Goal: Transaction & Acquisition: Purchase product/service

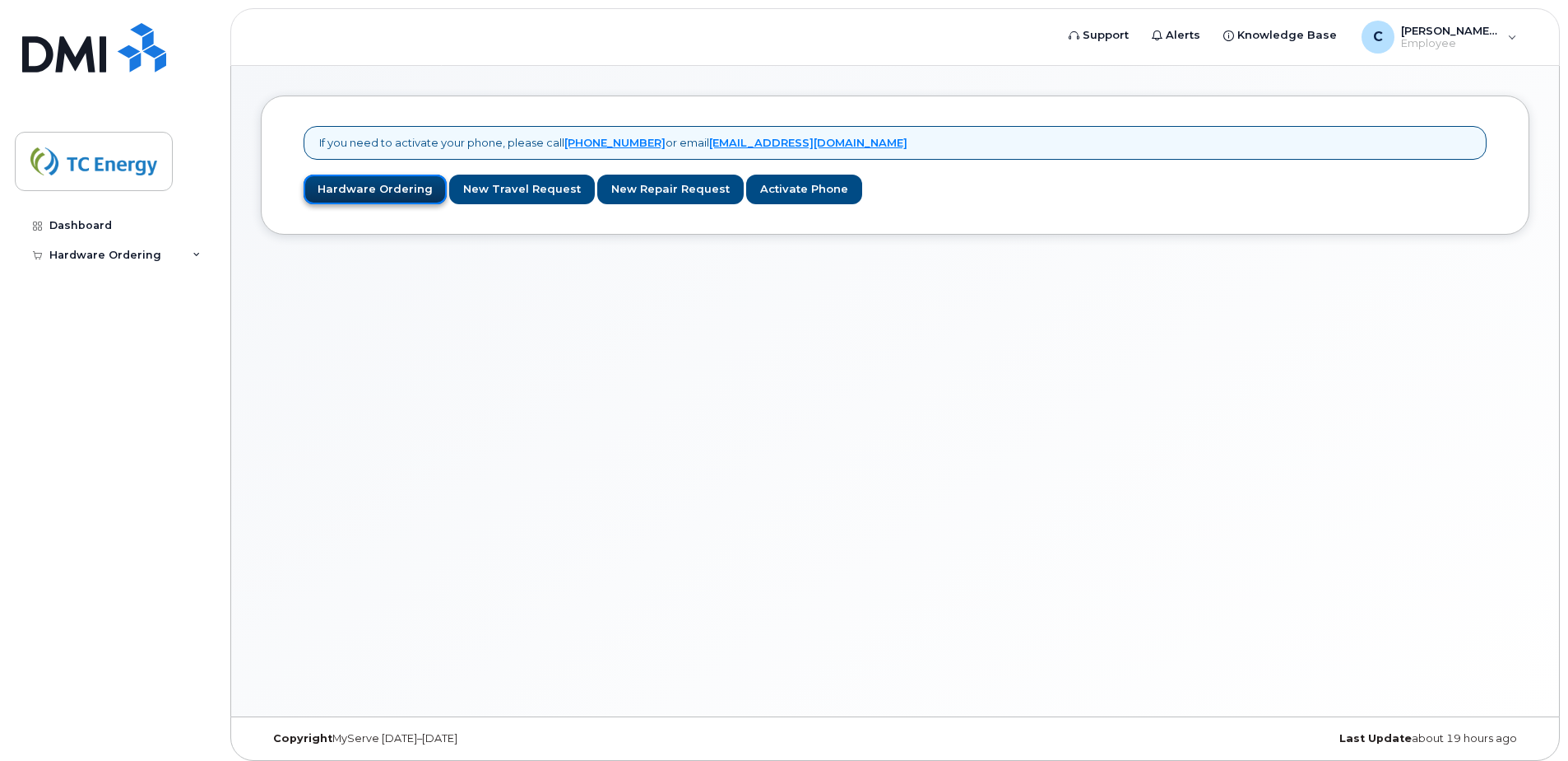
click at [389, 185] on link "Hardware Ordering" at bounding box center [375, 190] width 143 height 30
click at [120, 250] on div "Hardware Ordering" at bounding box center [105, 256] width 112 height 13
click at [99, 316] on div "New Order" at bounding box center [87, 318] width 63 height 15
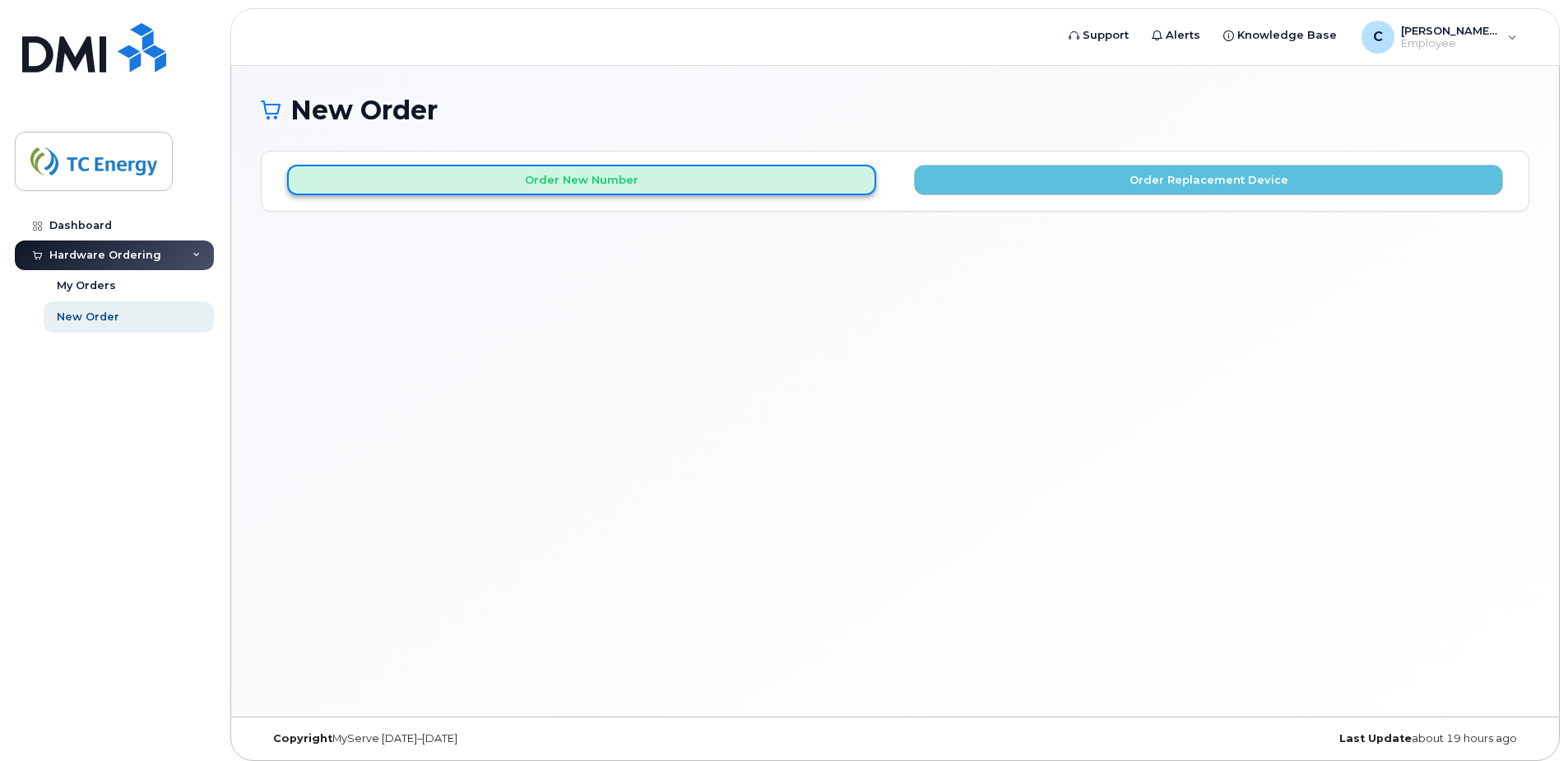
click at [697, 182] on button "Order New Number" at bounding box center [581, 179] width 589 height 30
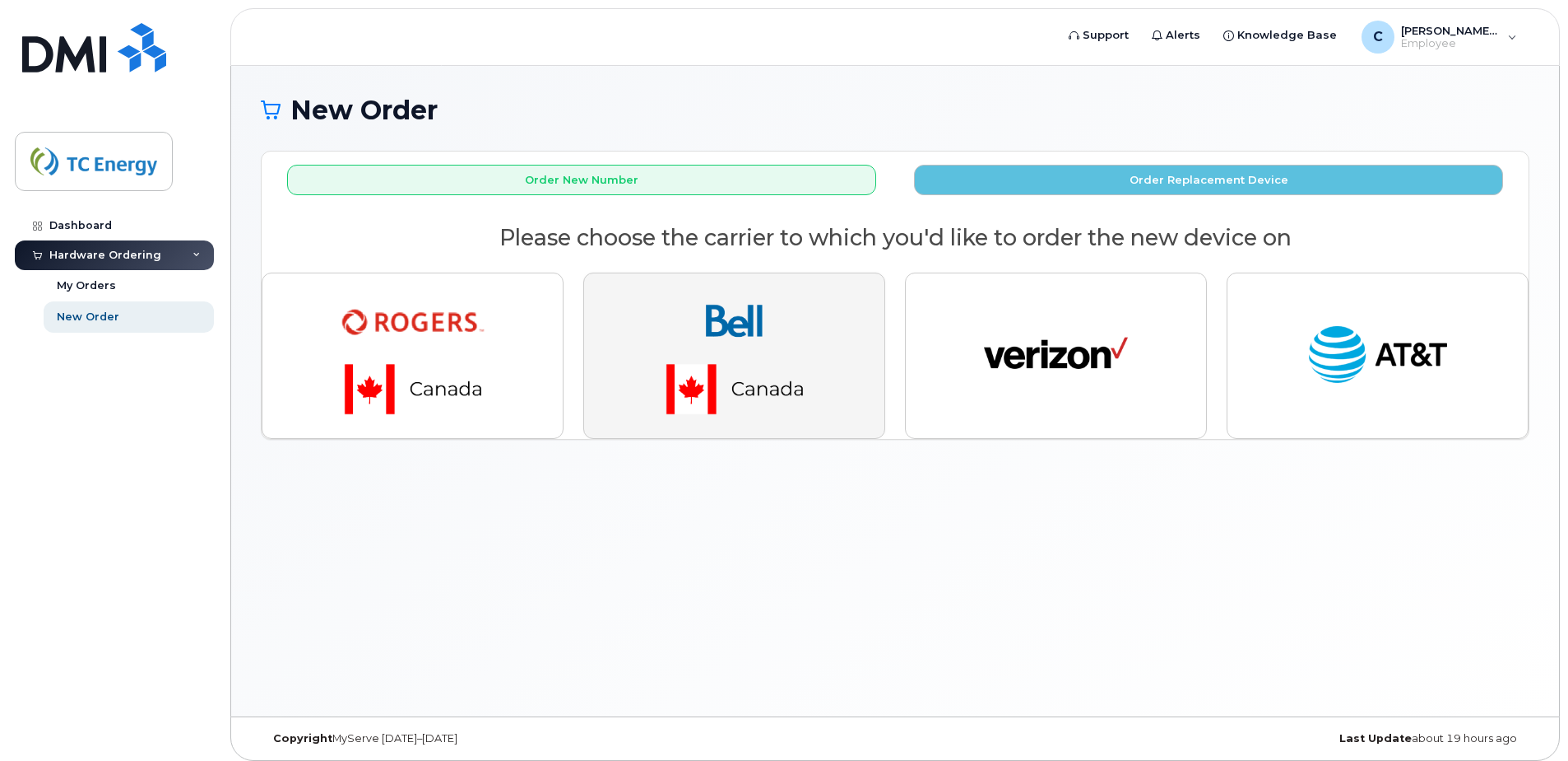
click at [746, 374] on img "button" at bounding box center [734, 355] width 230 height 138
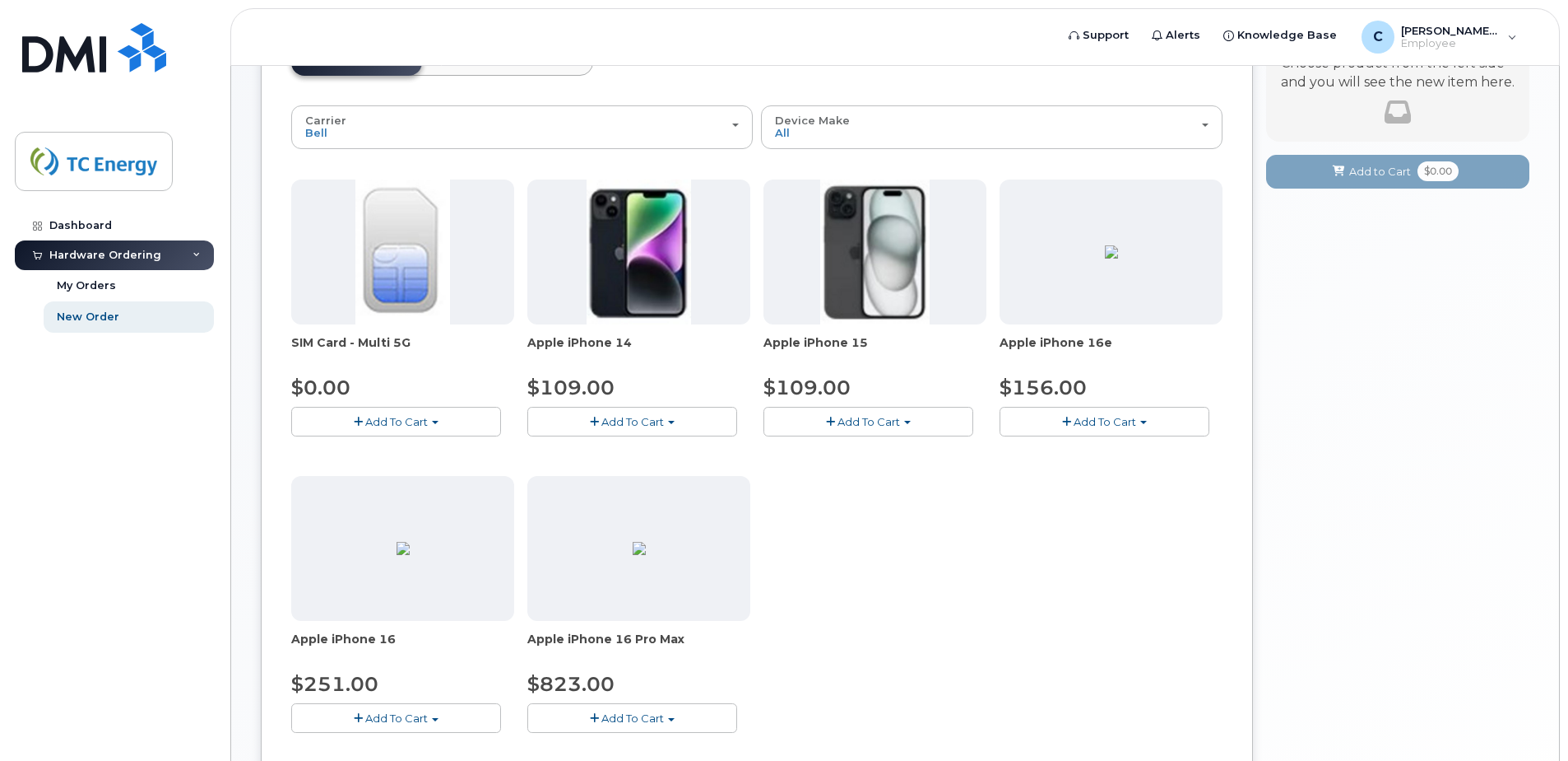
scroll to position [164, 0]
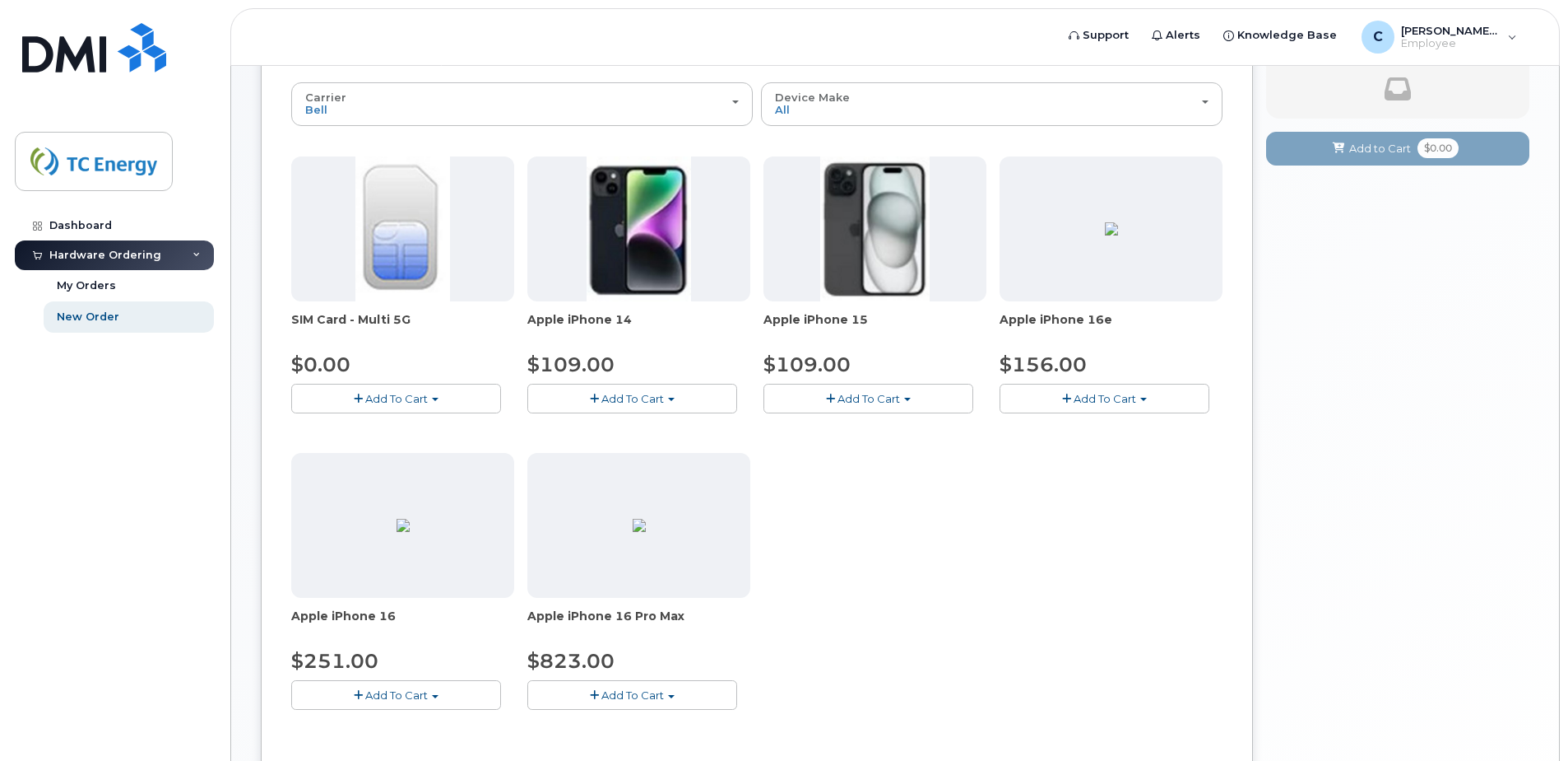
click at [1105, 236] on img at bounding box center [1112, 229] width 13 height 13
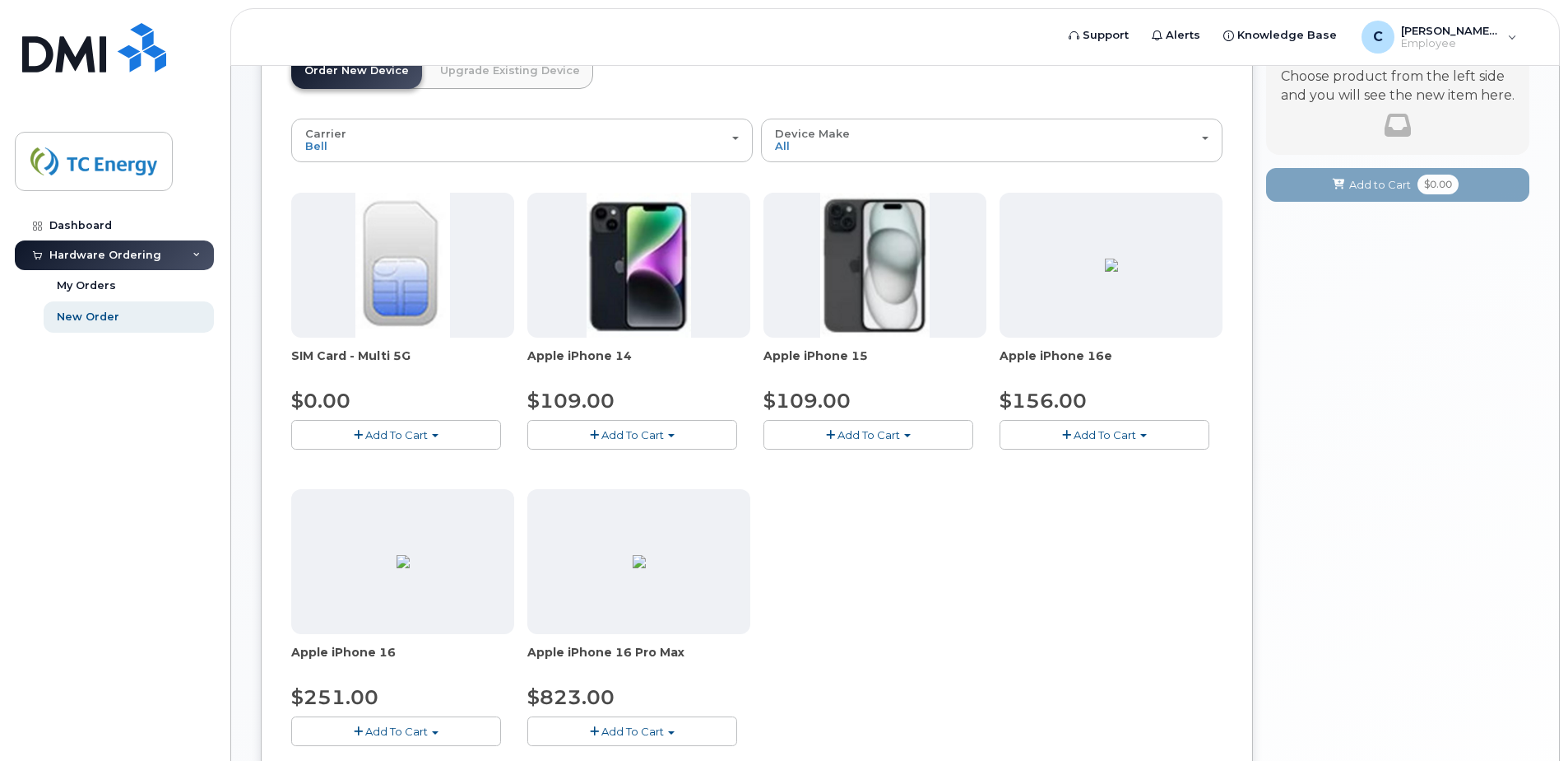
scroll to position [84, 0]
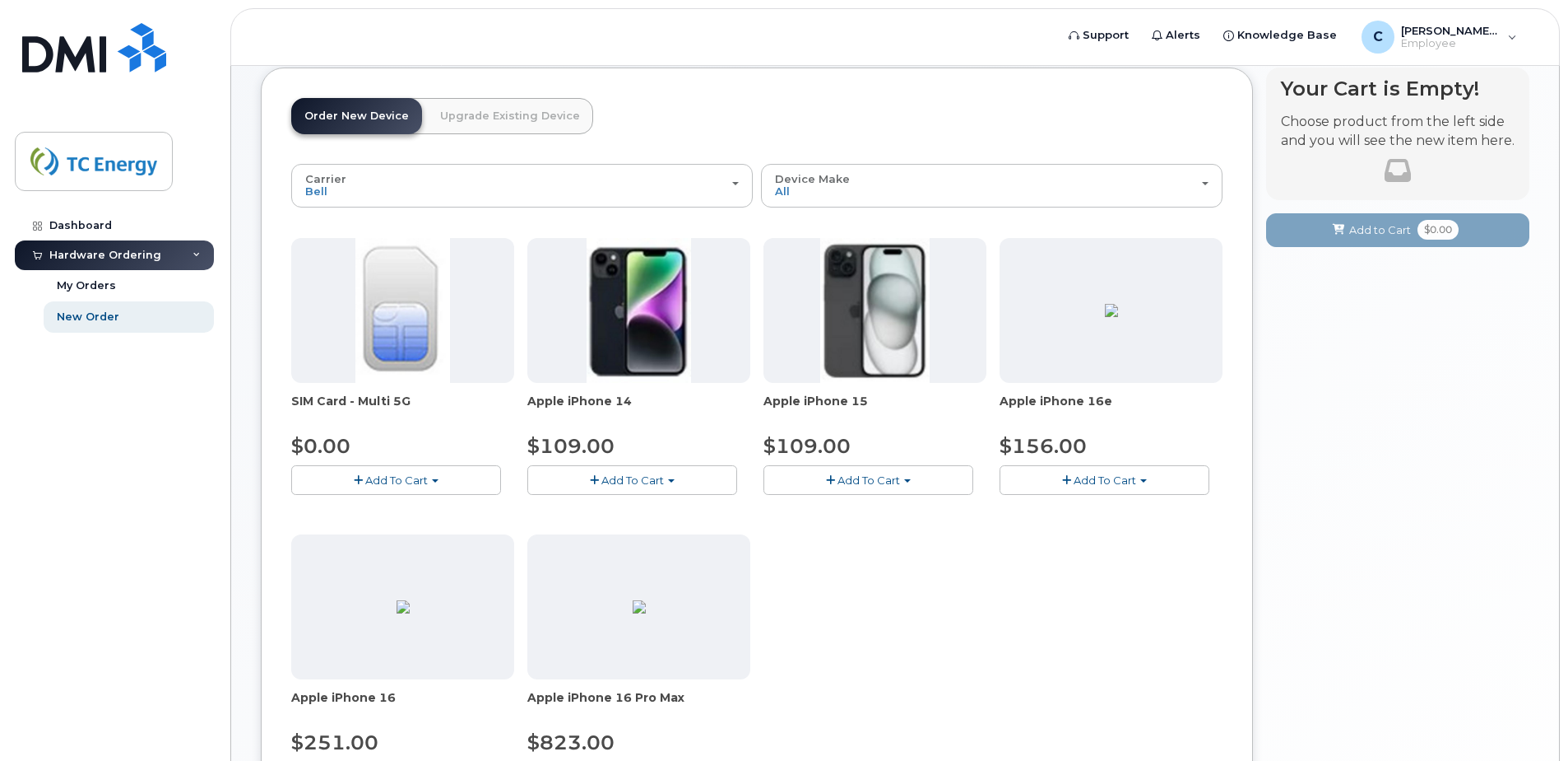
click at [1078, 475] on span "Add To Cart" at bounding box center [1105, 480] width 63 height 13
click at [925, 478] on button "Add To Cart" at bounding box center [868, 479] width 209 height 29
click at [695, 480] on button "Add To Cart" at bounding box center [632, 479] width 209 height 29
click at [913, 481] on button "Add To Cart" at bounding box center [868, 479] width 209 height 29
click at [1086, 480] on span "Add To Cart" at bounding box center [1105, 480] width 63 height 13
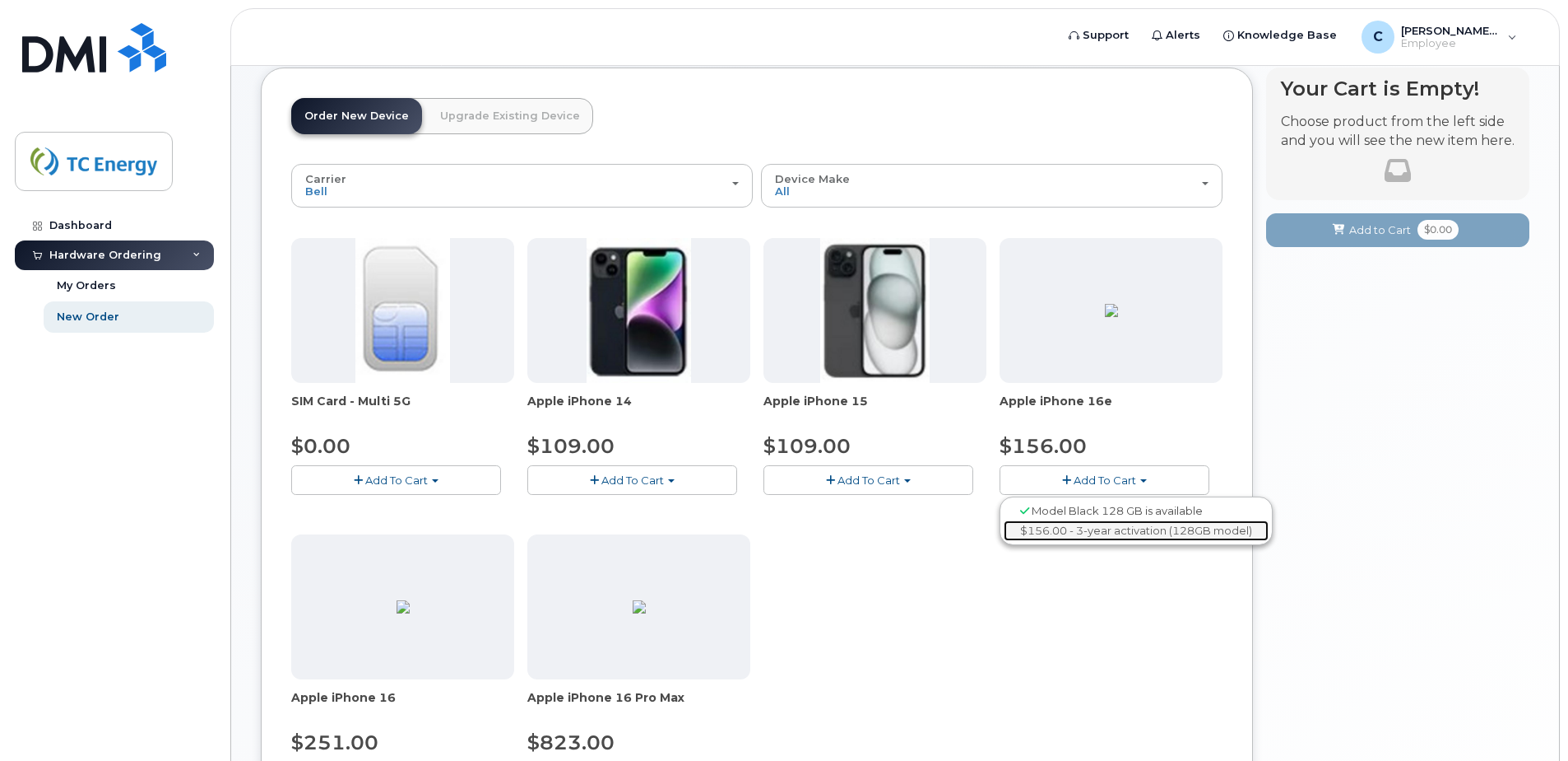
click at [1052, 535] on link "$156.00 - 3-year activation (128GB model)" at bounding box center [1136, 531] width 265 height 21
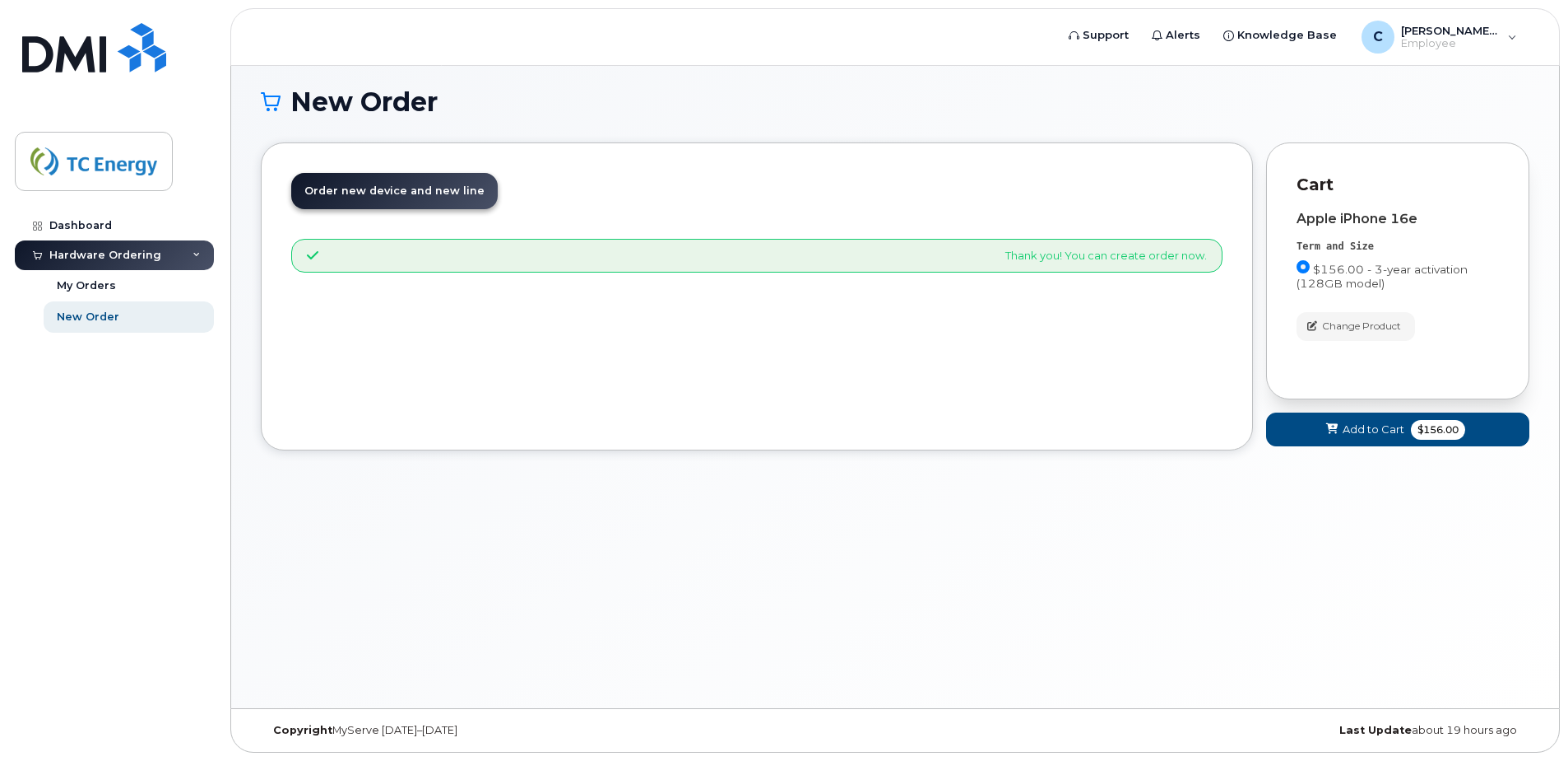
scroll to position [8, 0]
drag, startPoint x: 377, startPoint y: 192, endPoint x: 369, endPoint y: 208, distance: 17.9
click at [369, 208] on link "Order new device and new line Order new device for existing or suspended line O…" at bounding box center [394, 191] width 207 height 37
drag, startPoint x: 369, startPoint y: 208, endPoint x: 630, endPoint y: 200, distance: 261.1
click at [630, 200] on header "Order New Device Upgrade Existing Device Order new device and new line Order ne…" at bounding box center [757, 206] width 931 height 66
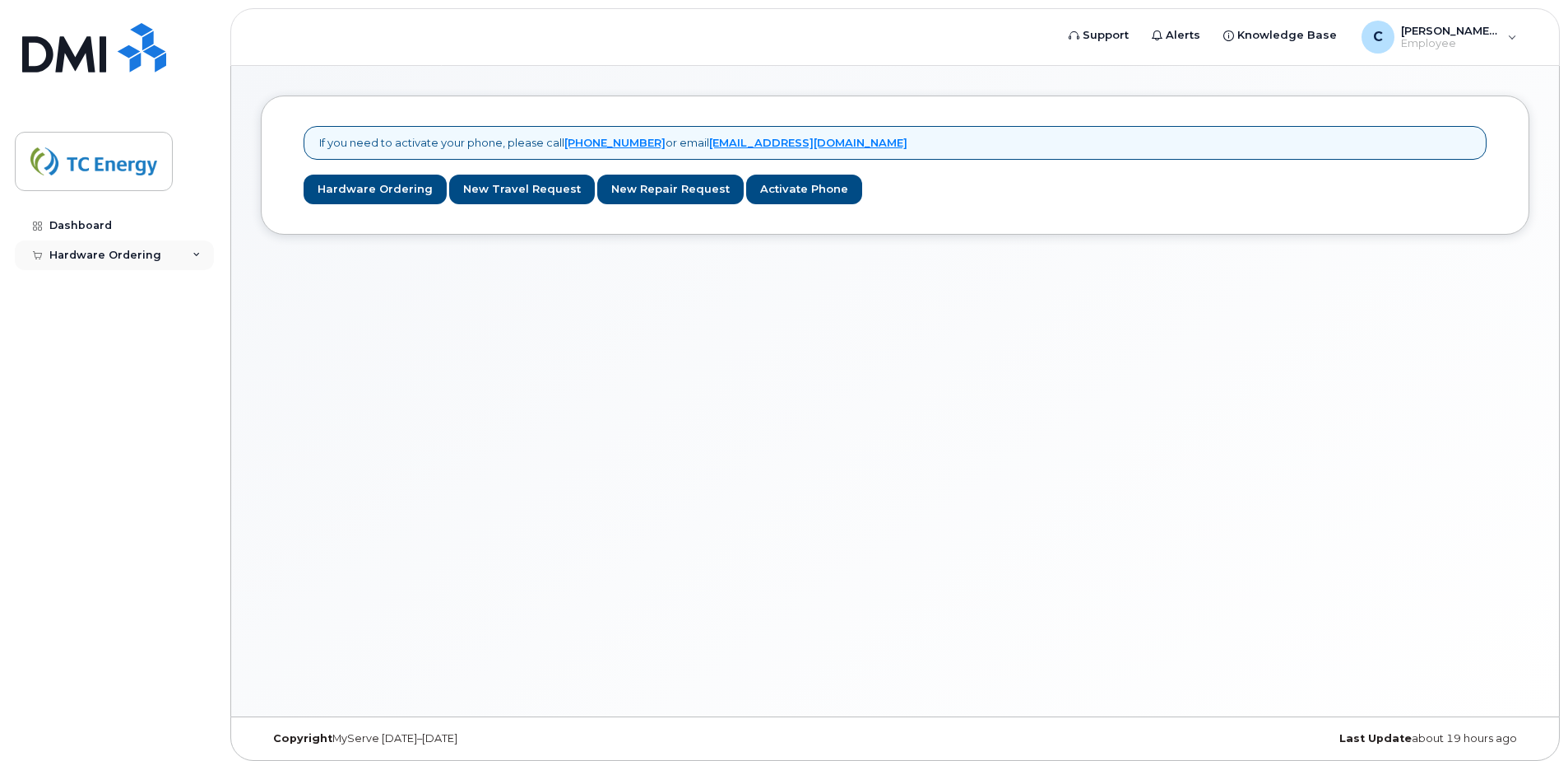
click at [154, 255] on div "Hardware Ordering" at bounding box center [105, 256] width 112 height 13
click at [124, 308] on link "New Order" at bounding box center [128, 317] width 170 height 31
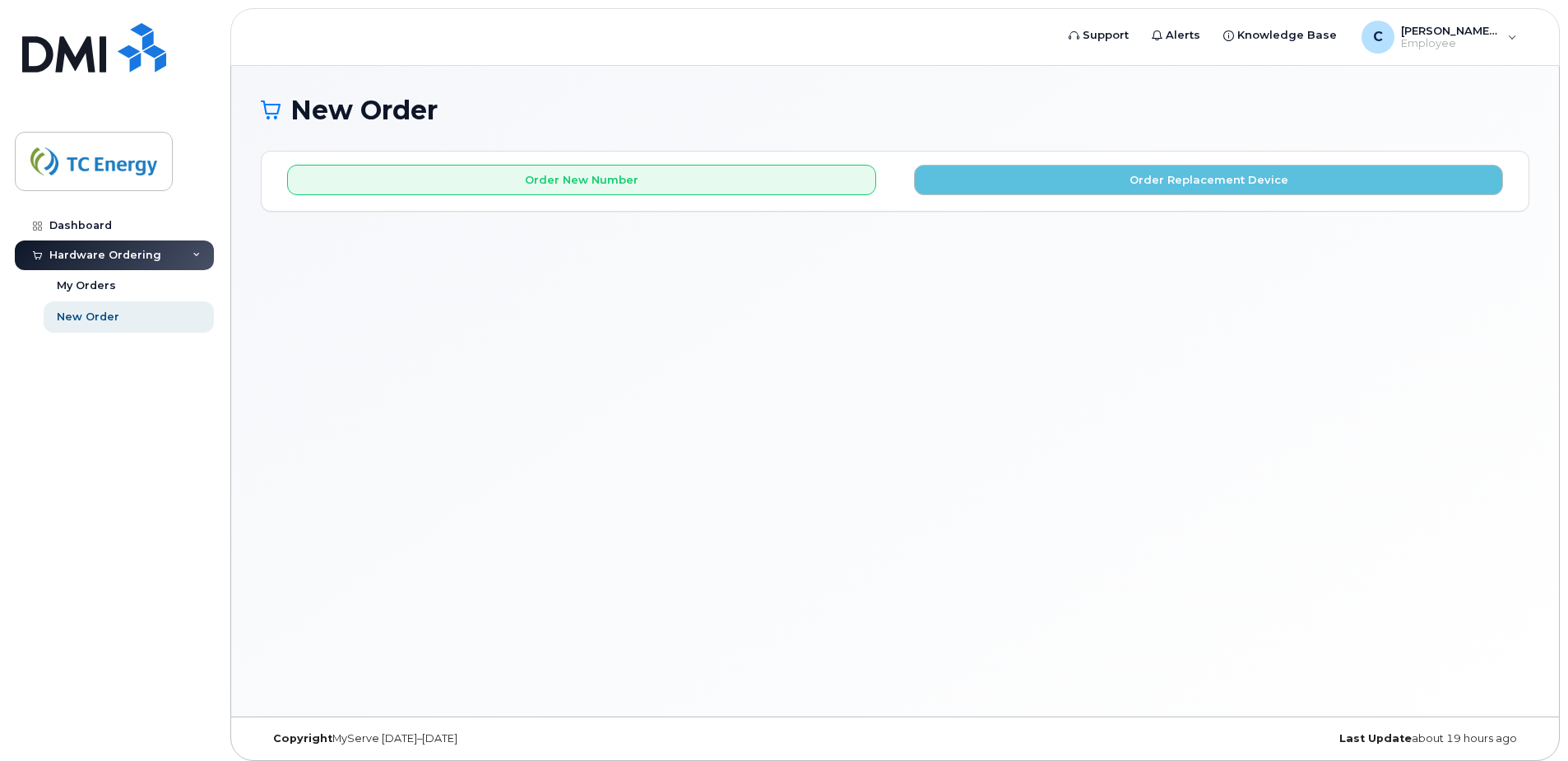
click at [655, 370] on div "New Order × Share This Order If you want to allow others to create or edit orde…" at bounding box center [895, 391] width 1328 height 650
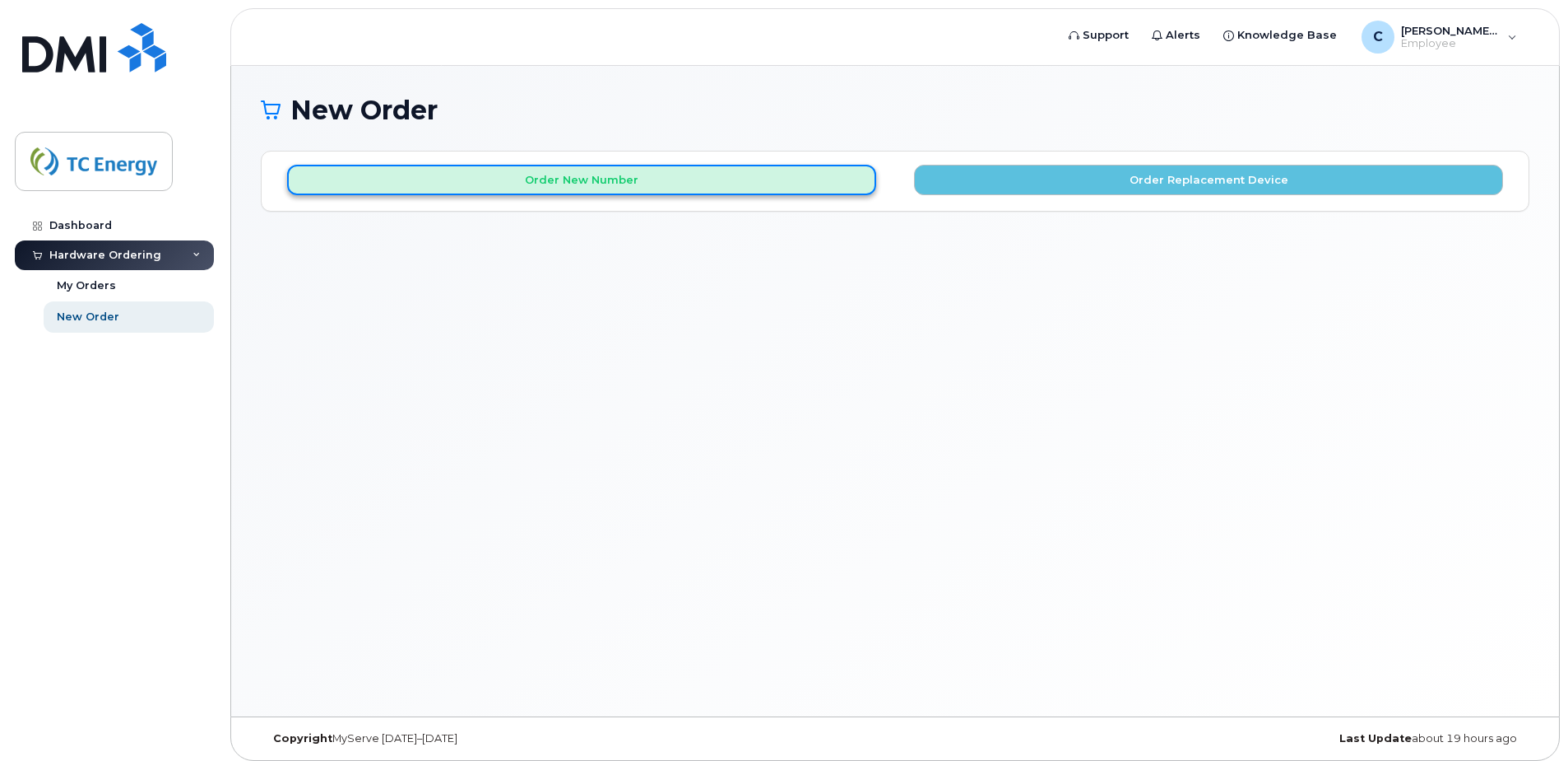
click at [528, 171] on button "Order New Number" at bounding box center [581, 179] width 589 height 30
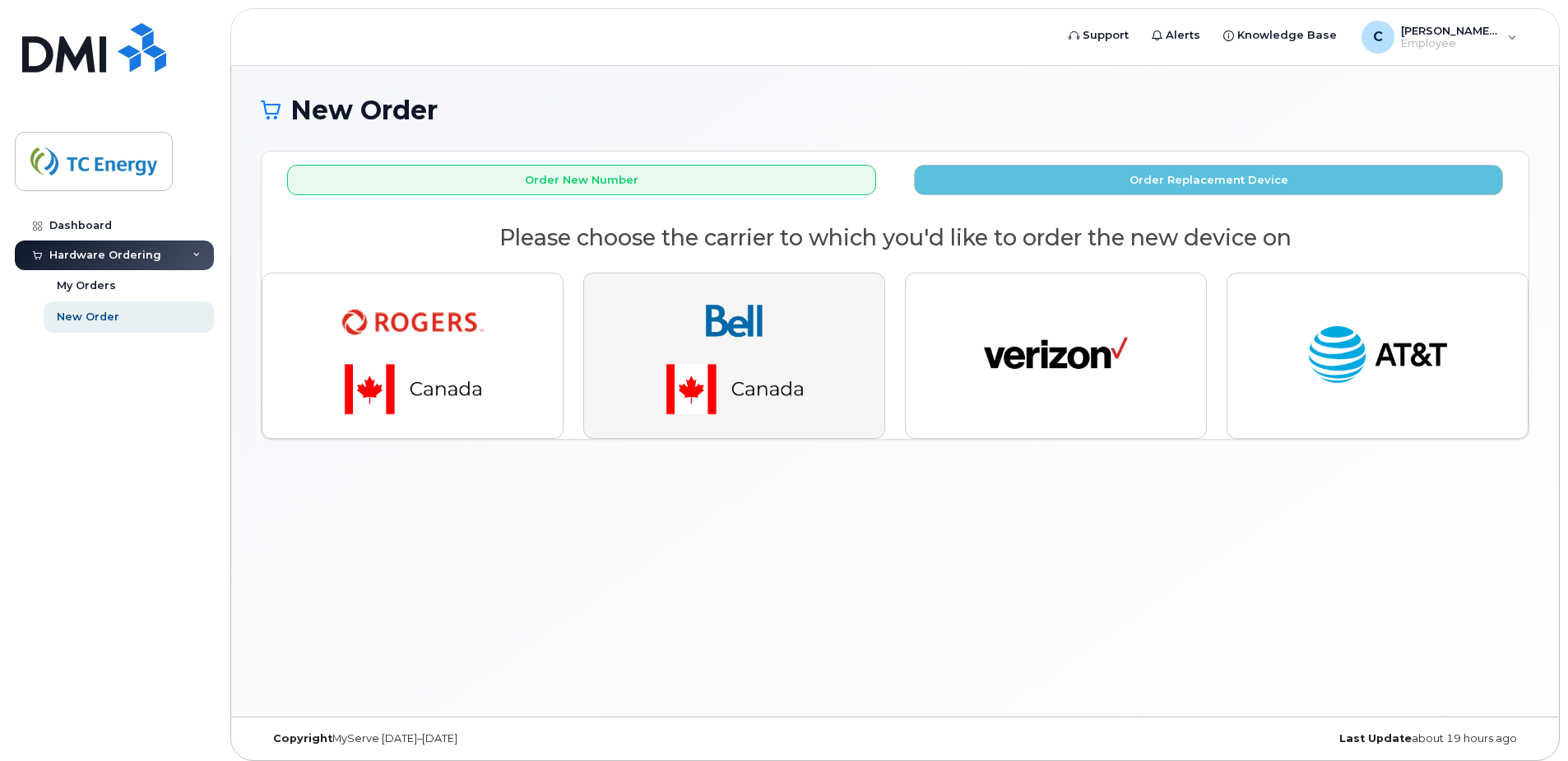
click at [748, 323] on img "button" at bounding box center [734, 355] width 230 height 138
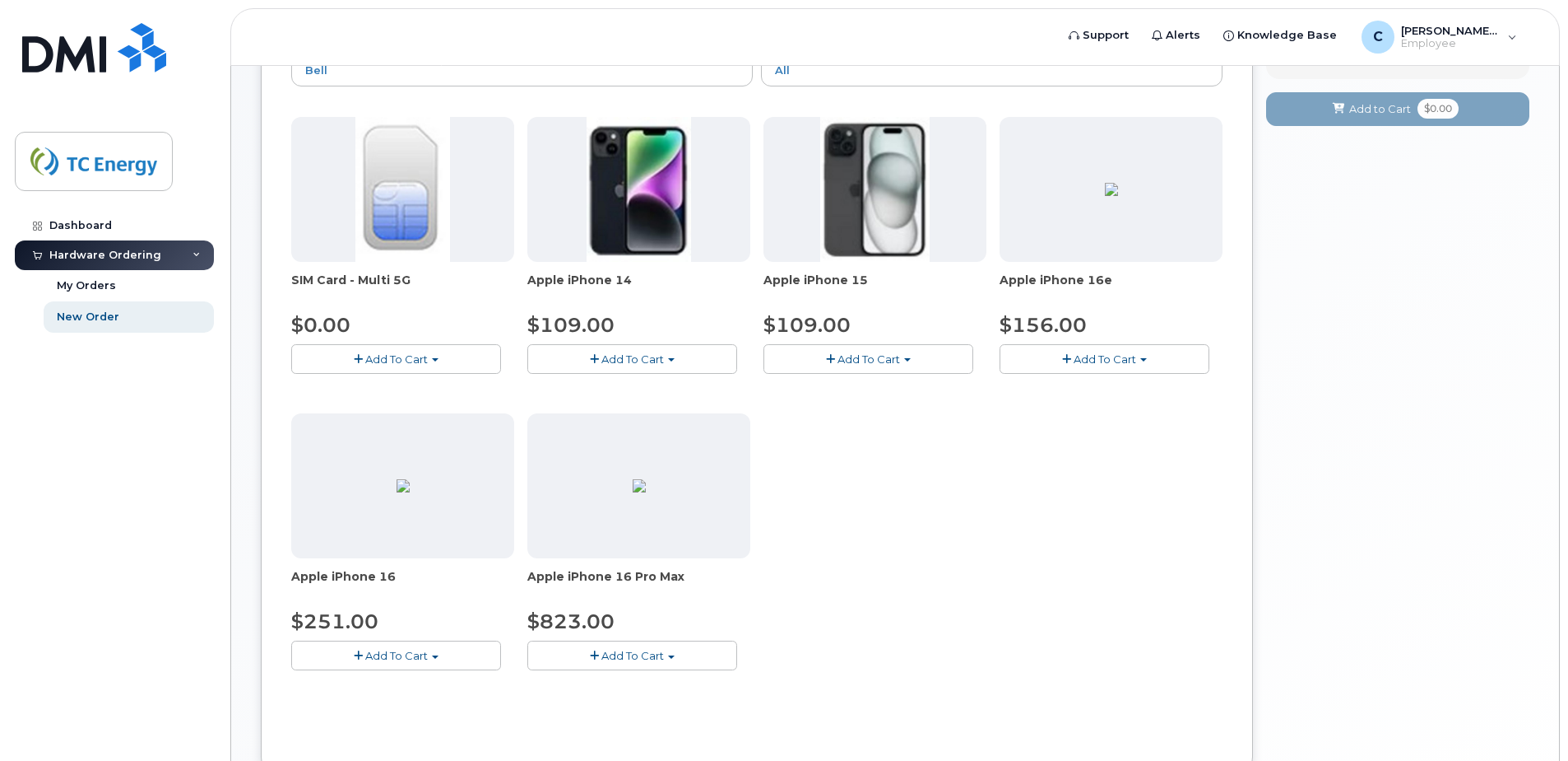
scroll to position [164, 0]
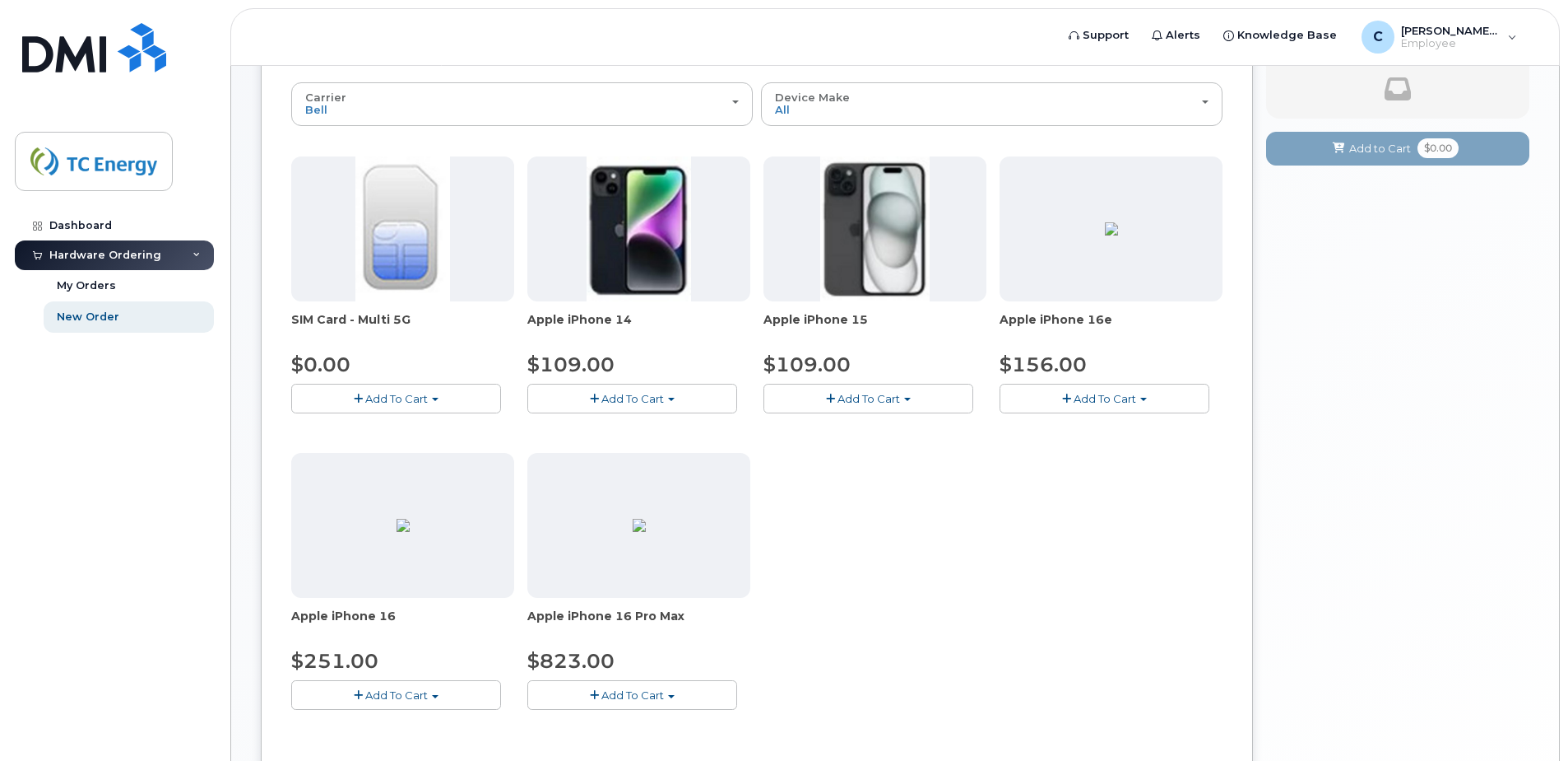
click at [1113, 394] on span "Add To Cart" at bounding box center [1105, 398] width 63 height 13
click at [1128, 445] on link "$156.00 - 3-year activation (128GB model)" at bounding box center [1136, 449] width 265 height 21
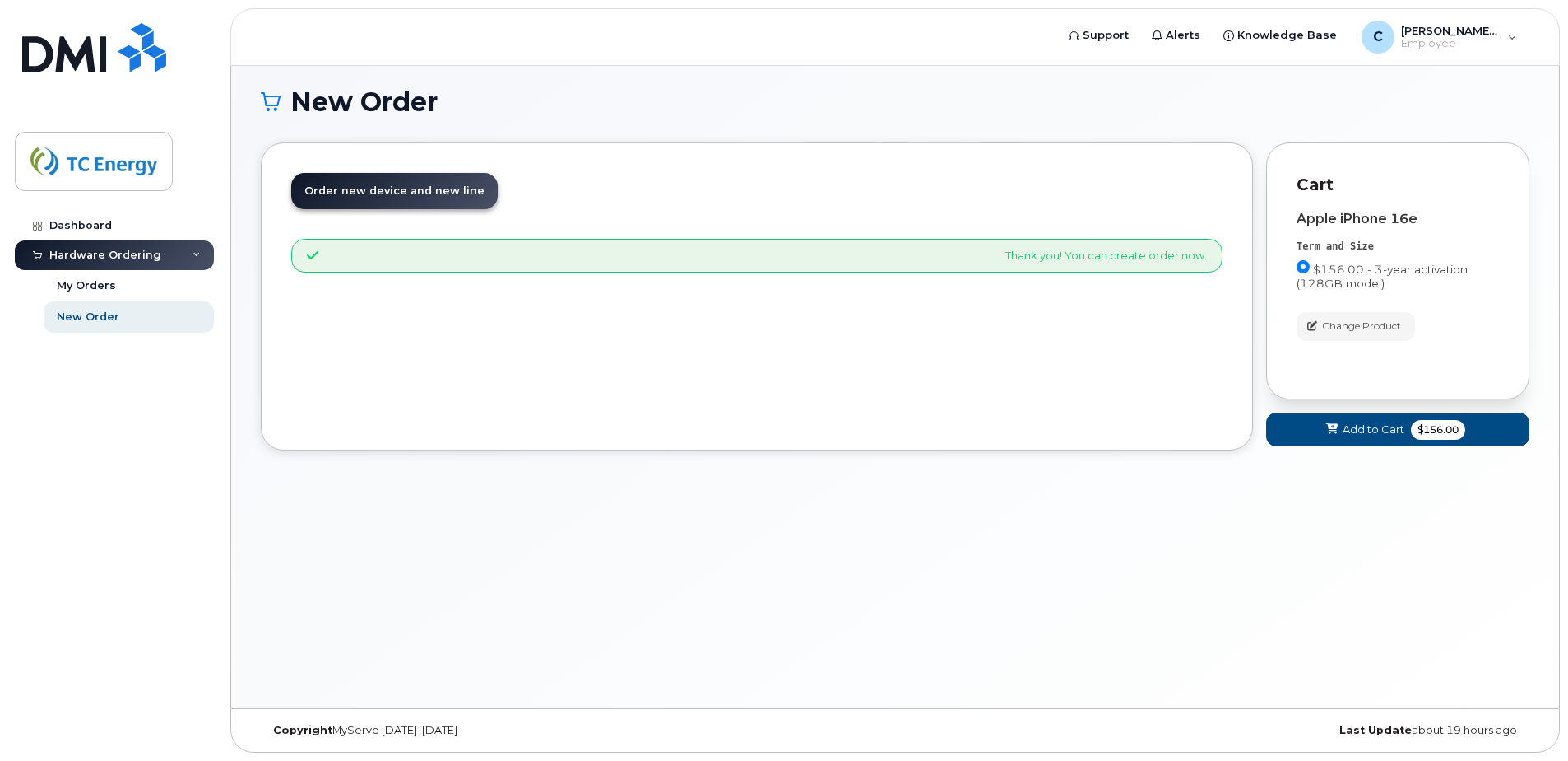
scroll to position [8, 0]
click at [1358, 435] on span "Add to Cart" at bounding box center [1374, 429] width 62 height 16
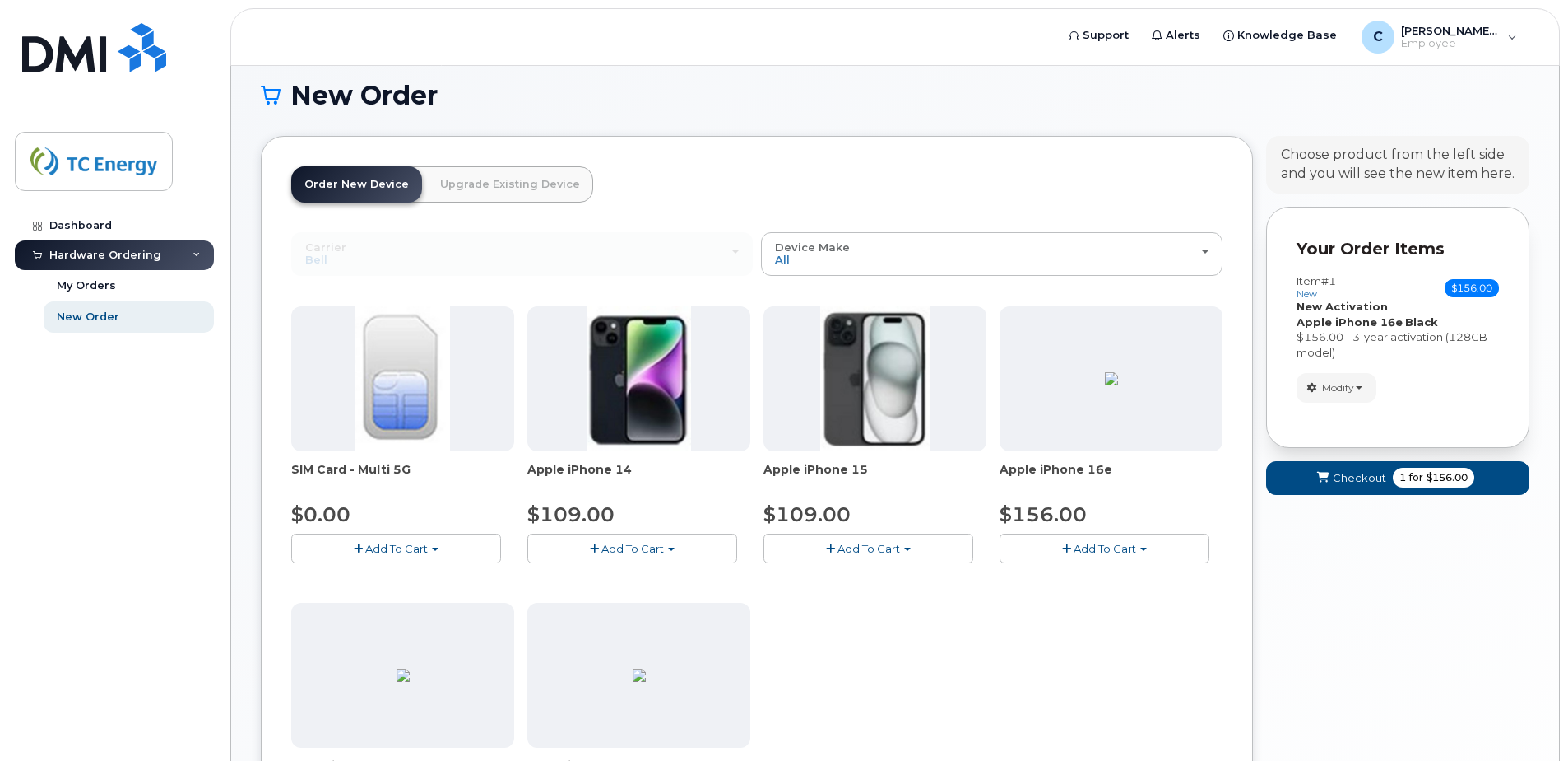
scroll to position [0, 0]
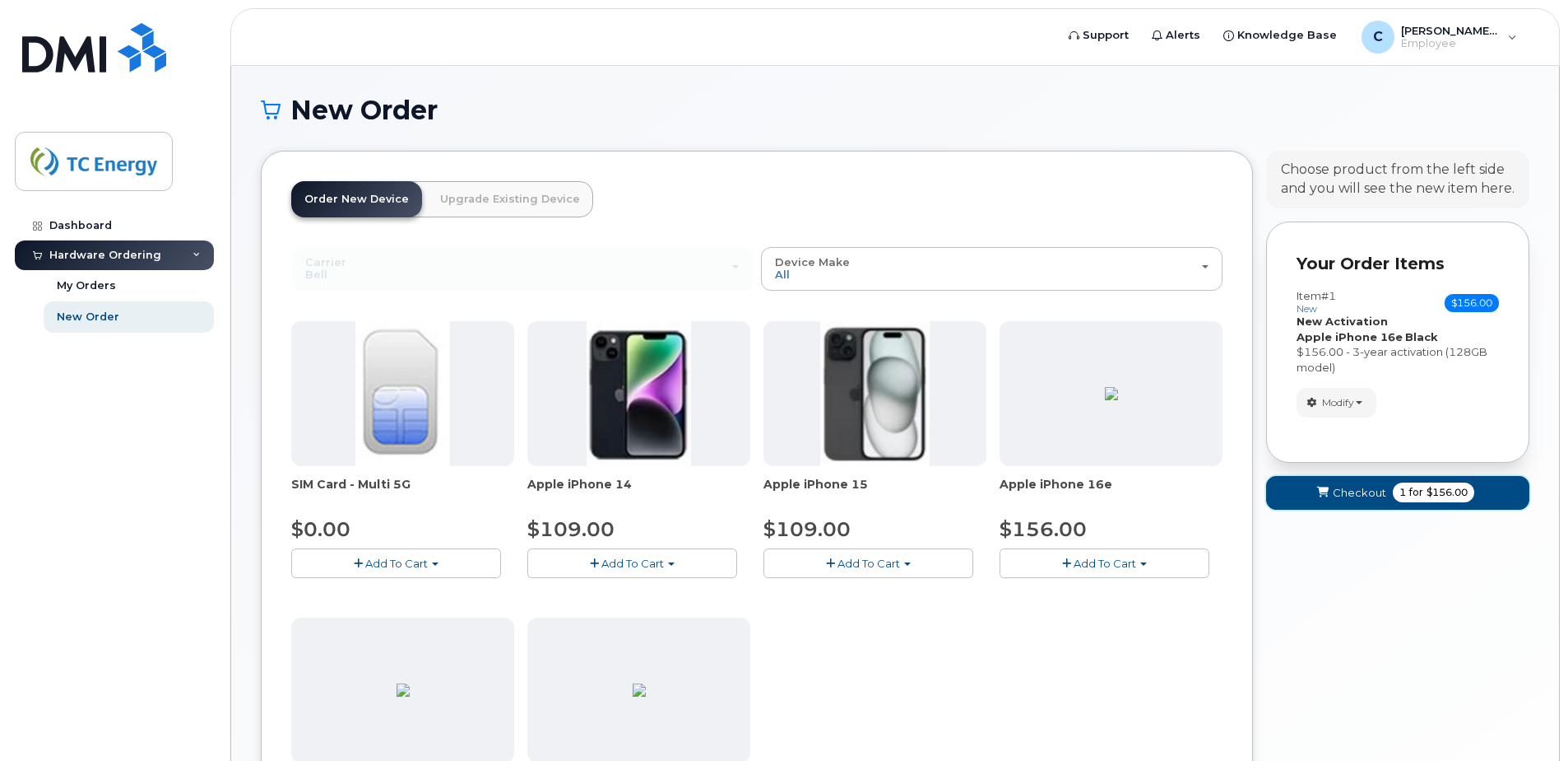
click at [1439, 497] on span "$156.00" at bounding box center [1448, 492] width 41 height 15
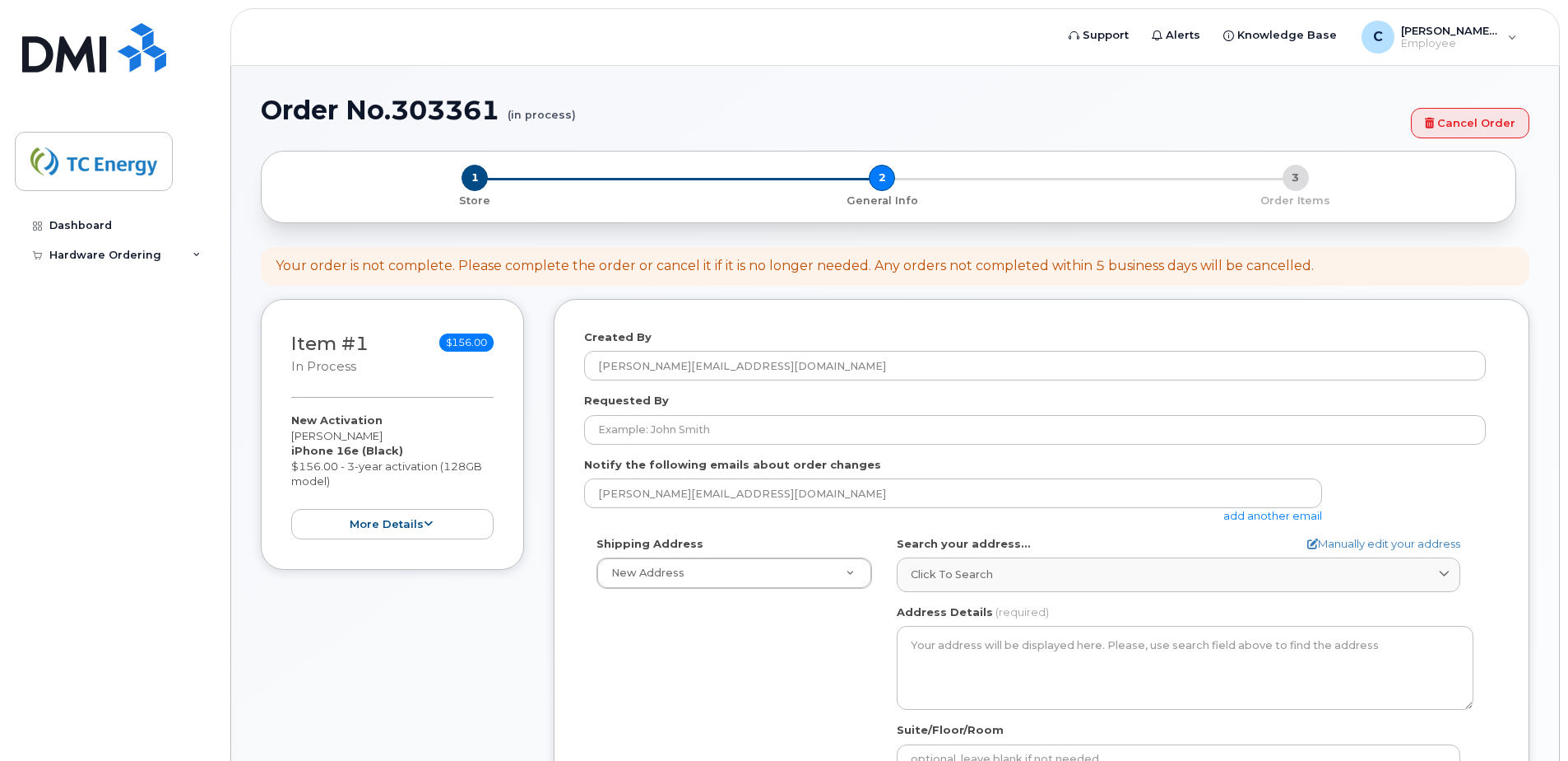
select select
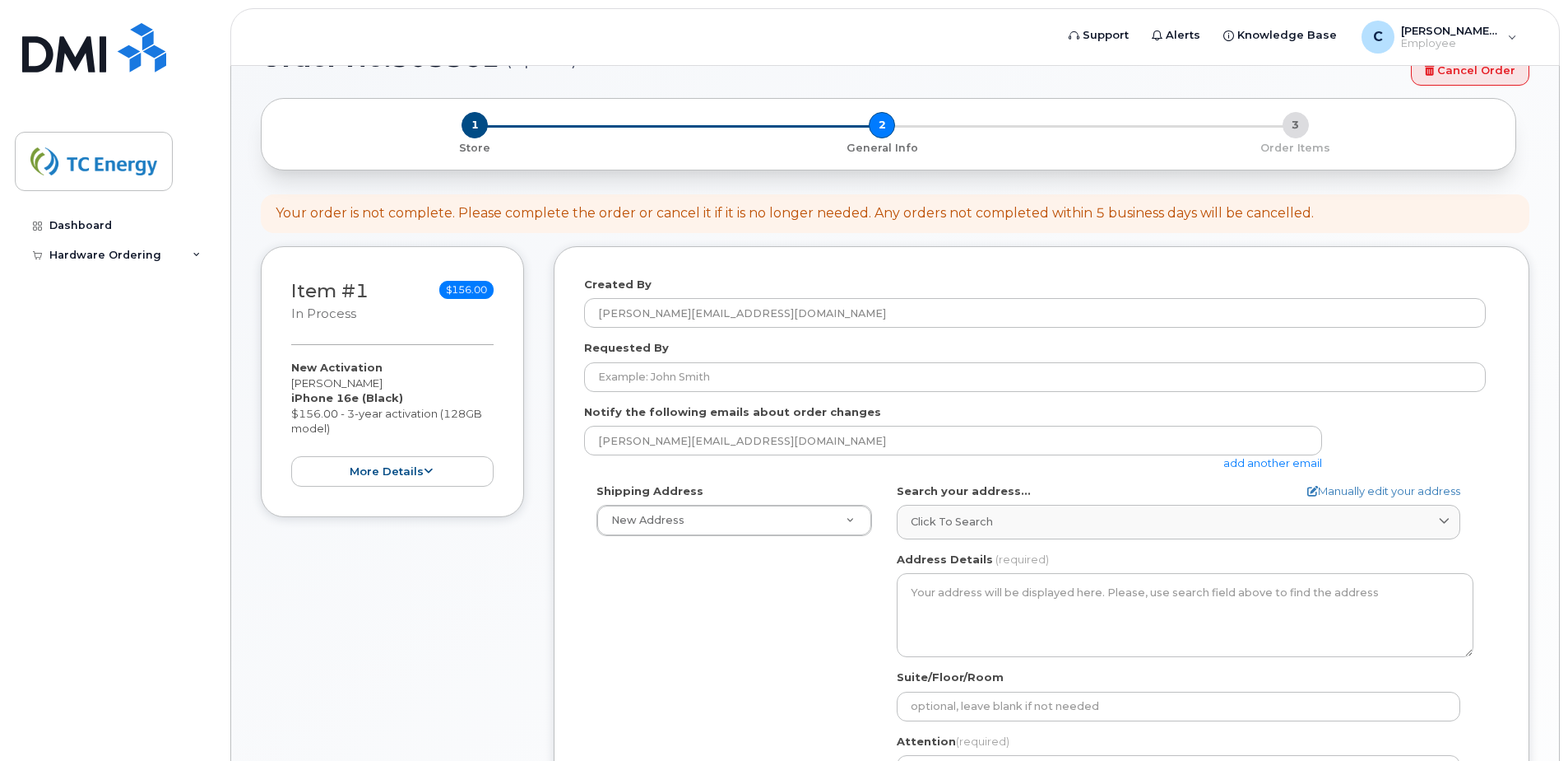
scroll to position [83, 0]
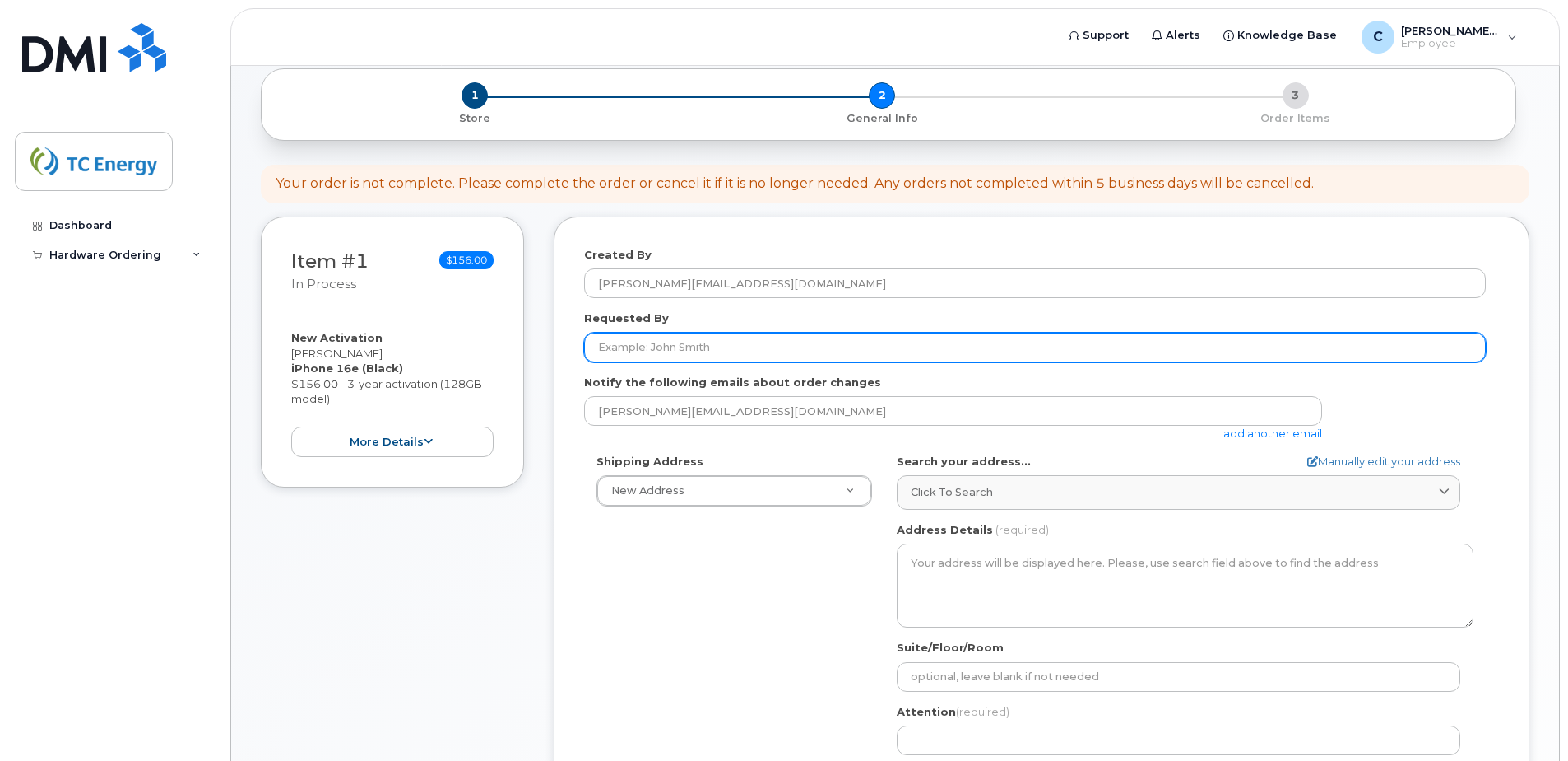
click at [667, 350] on input "Requested By" at bounding box center [1035, 348] width 901 height 30
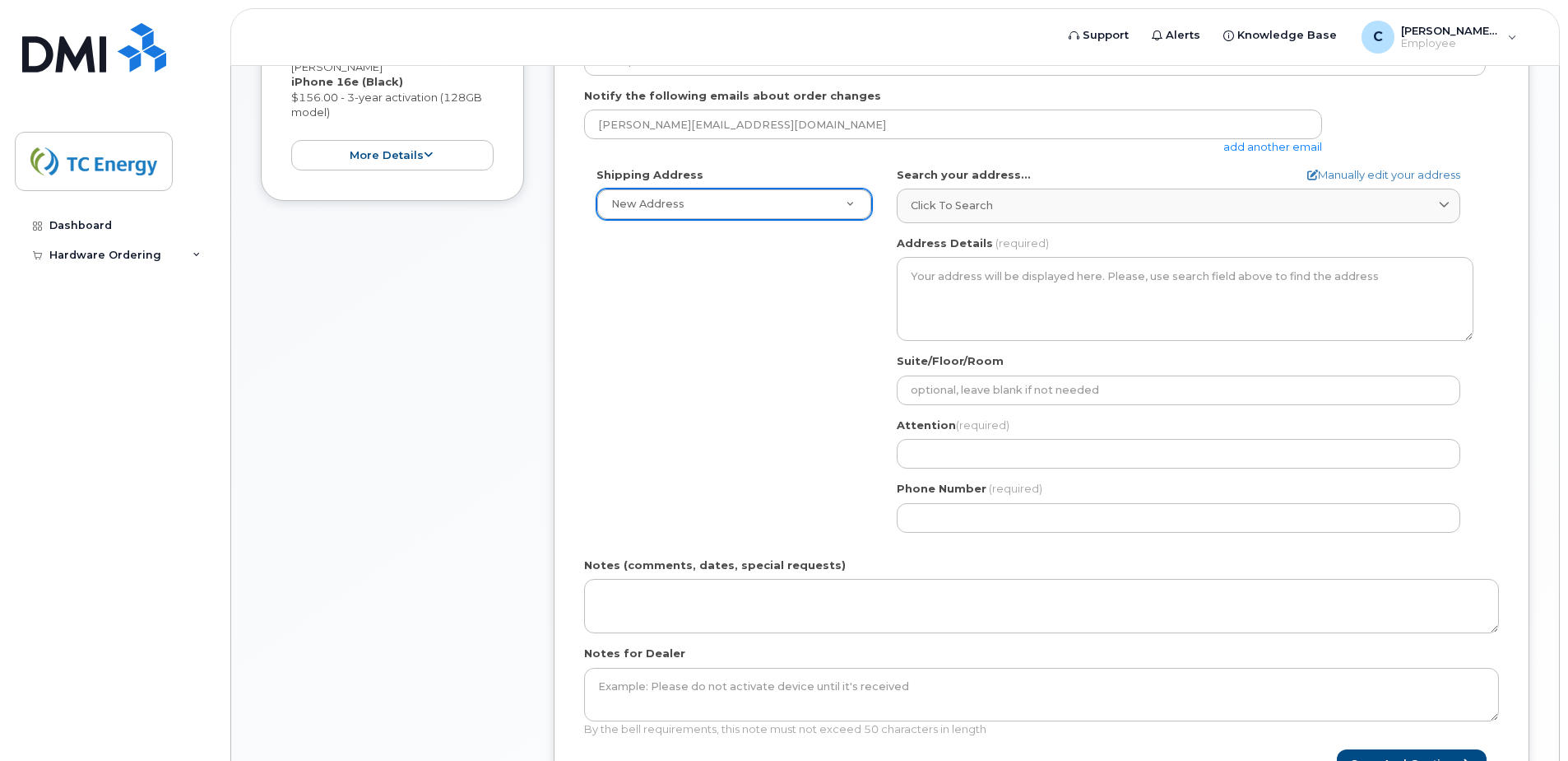
scroll to position [330, 0]
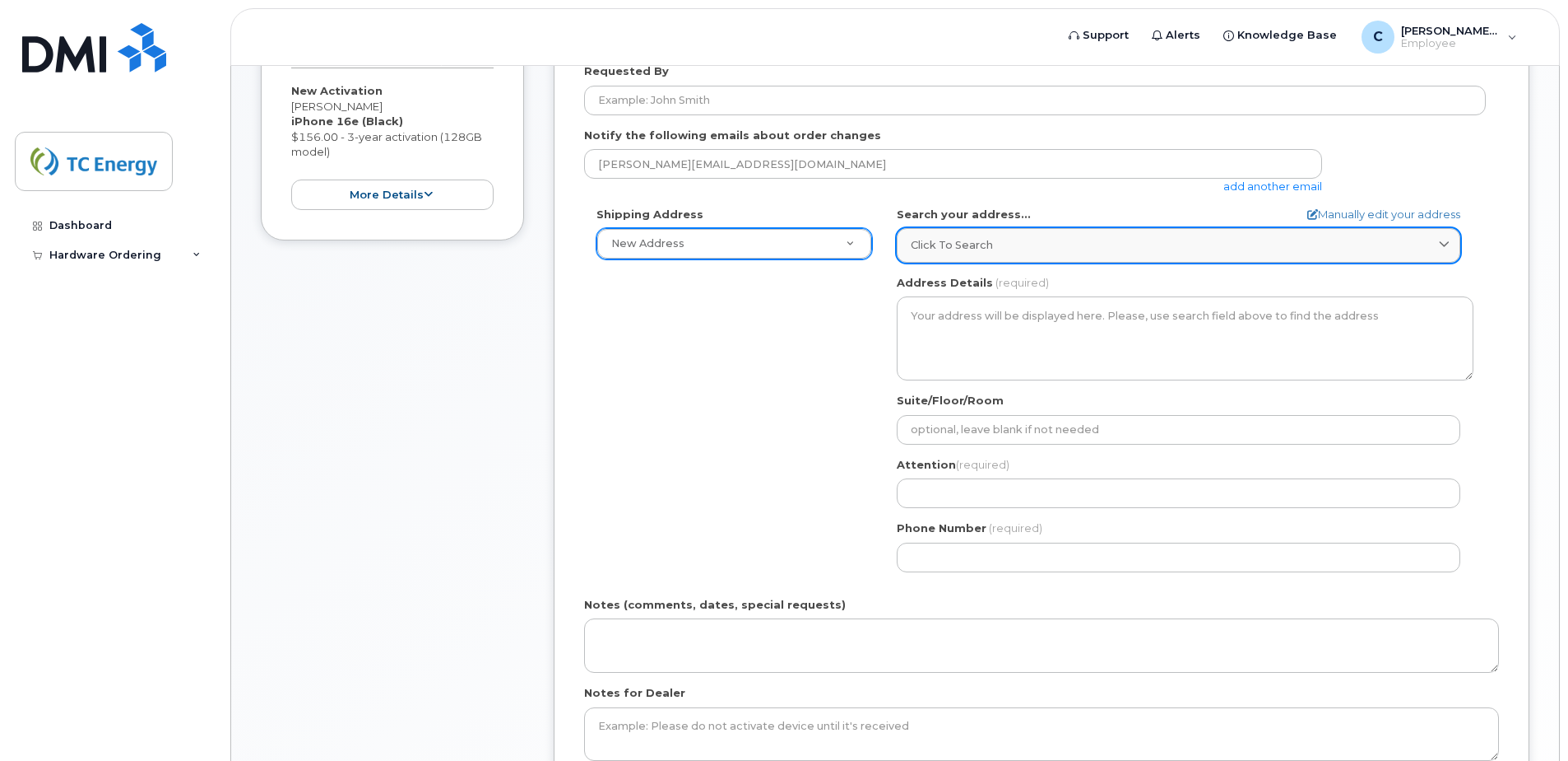
click at [956, 243] on span "Click to search" at bounding box center [952, 244] width 83 height 16
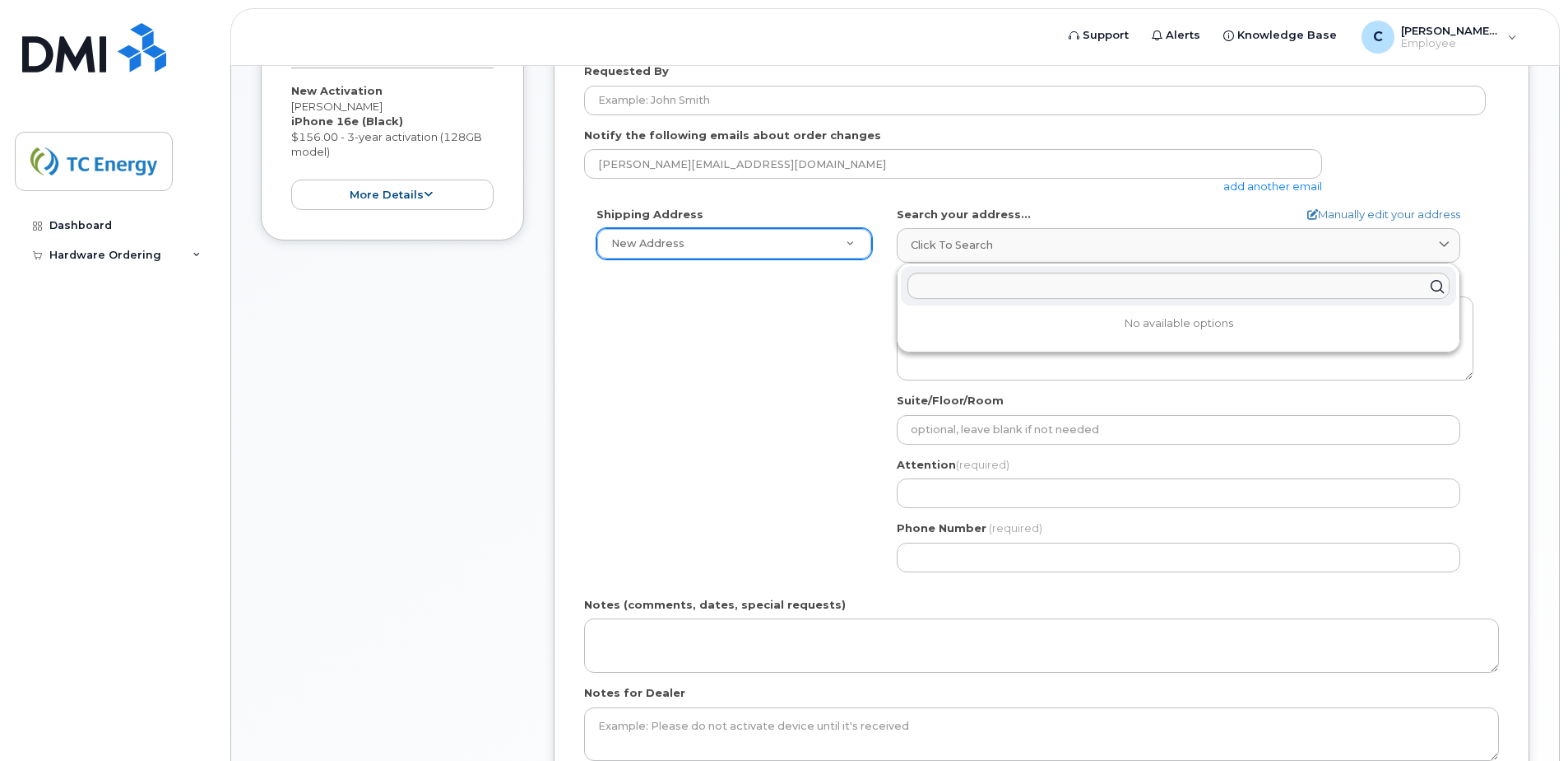
click at [730, 345] on div "Shipping Address New Address New Address Simplex Mobility AB Search your addres…" at bounding box center [1035, 396] width 901 height 378
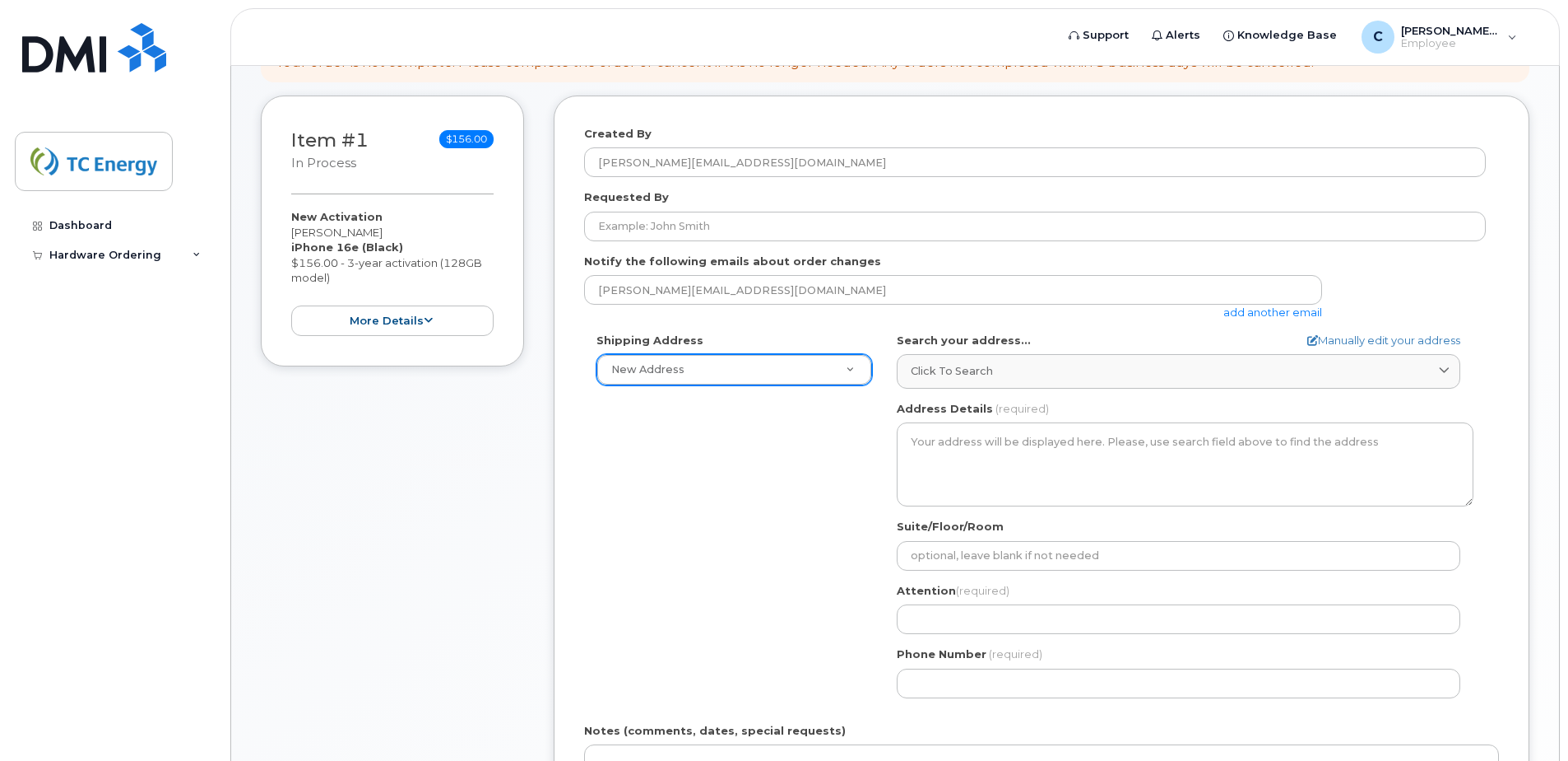
scroll to position [164, 0]
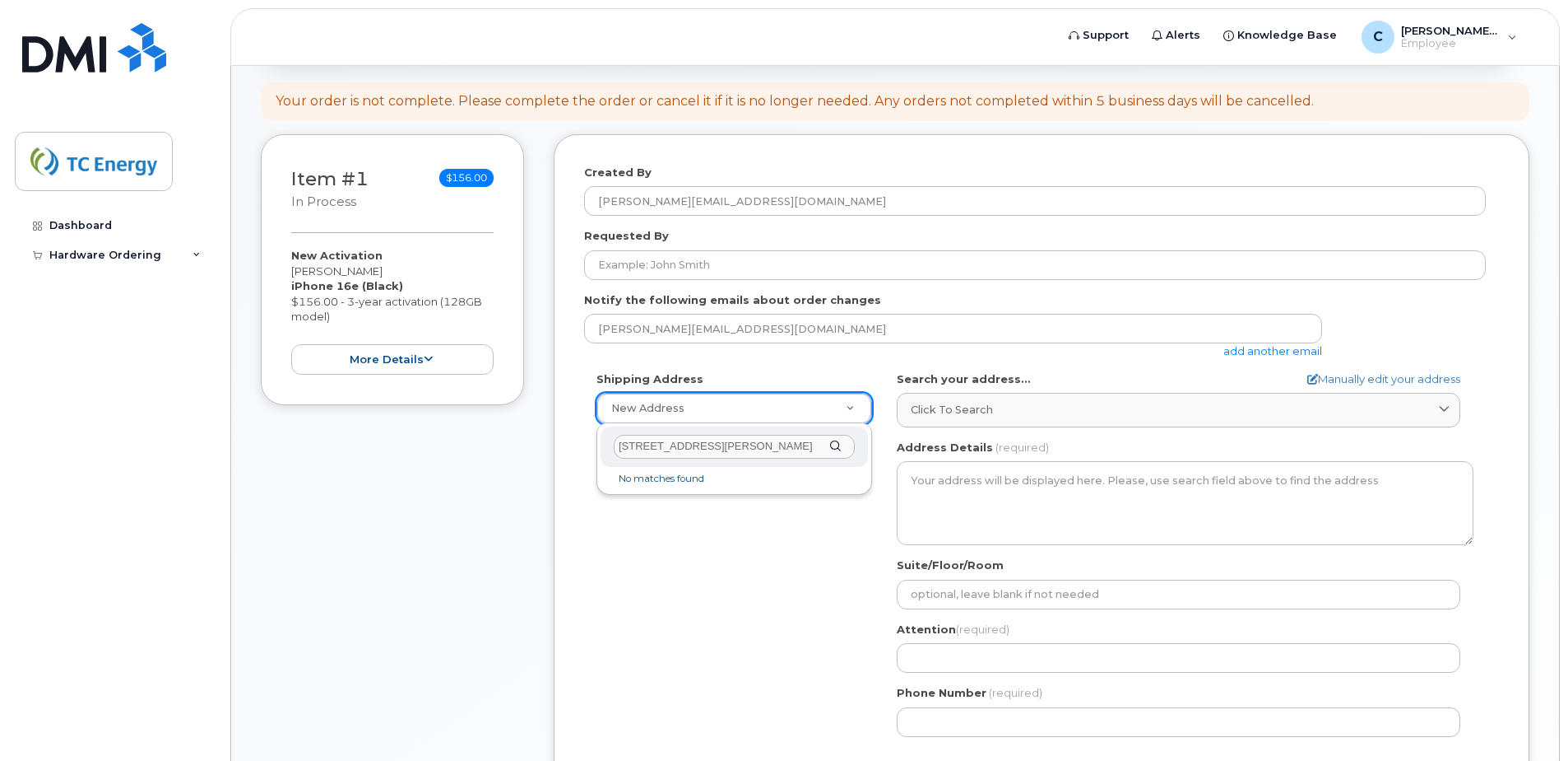
click at [824, 447] on input "47 gough road" at bounding box center [734, 446] width 241 height 23
type input "47 gough road"
click at [833, 447] on div "47 gough road" at bounding box center [734, 446] width 268 height 40
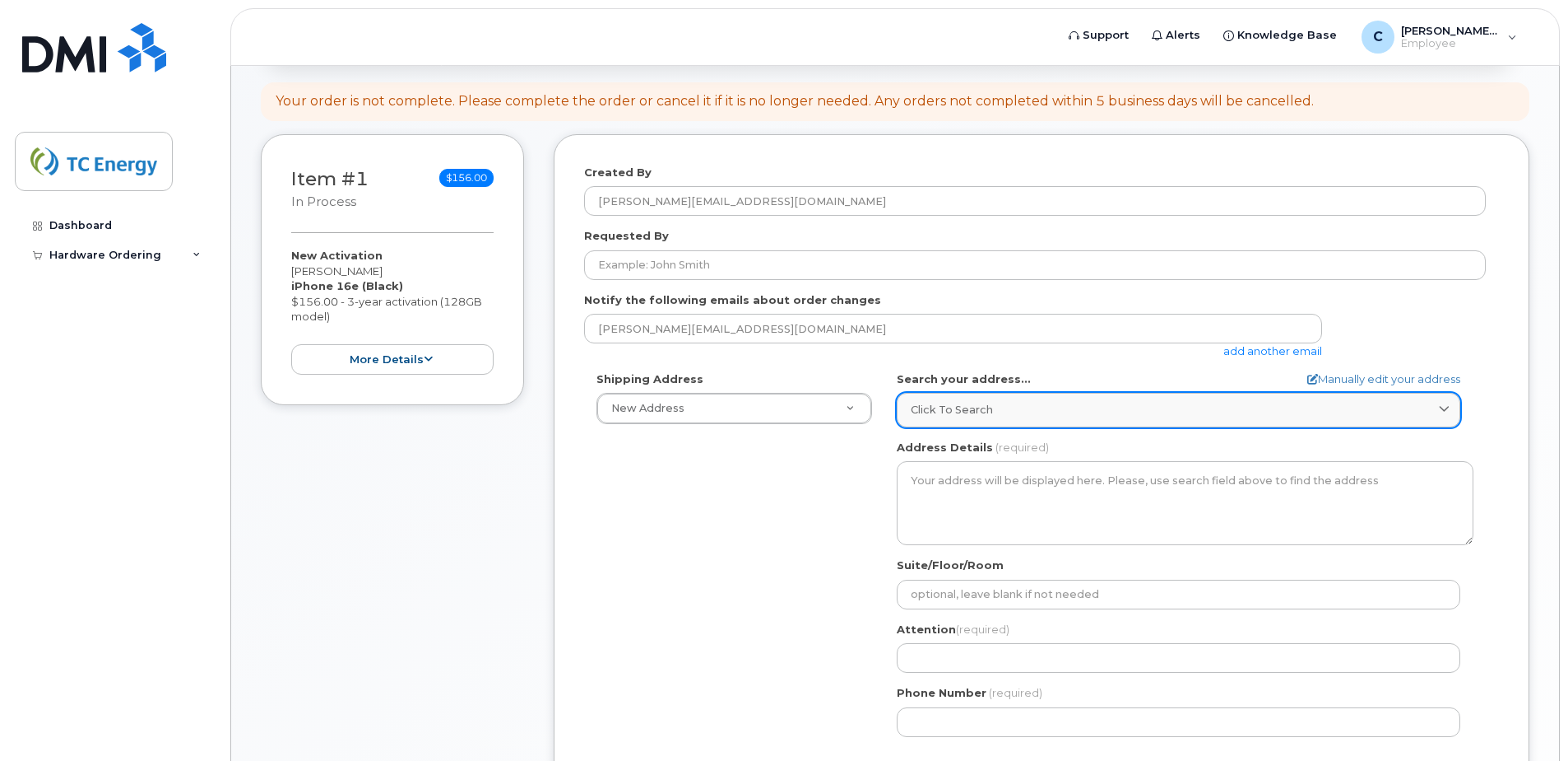
click at [968, 408] on span "Click to search" at bounding box center [952, 410] width 83 height 16
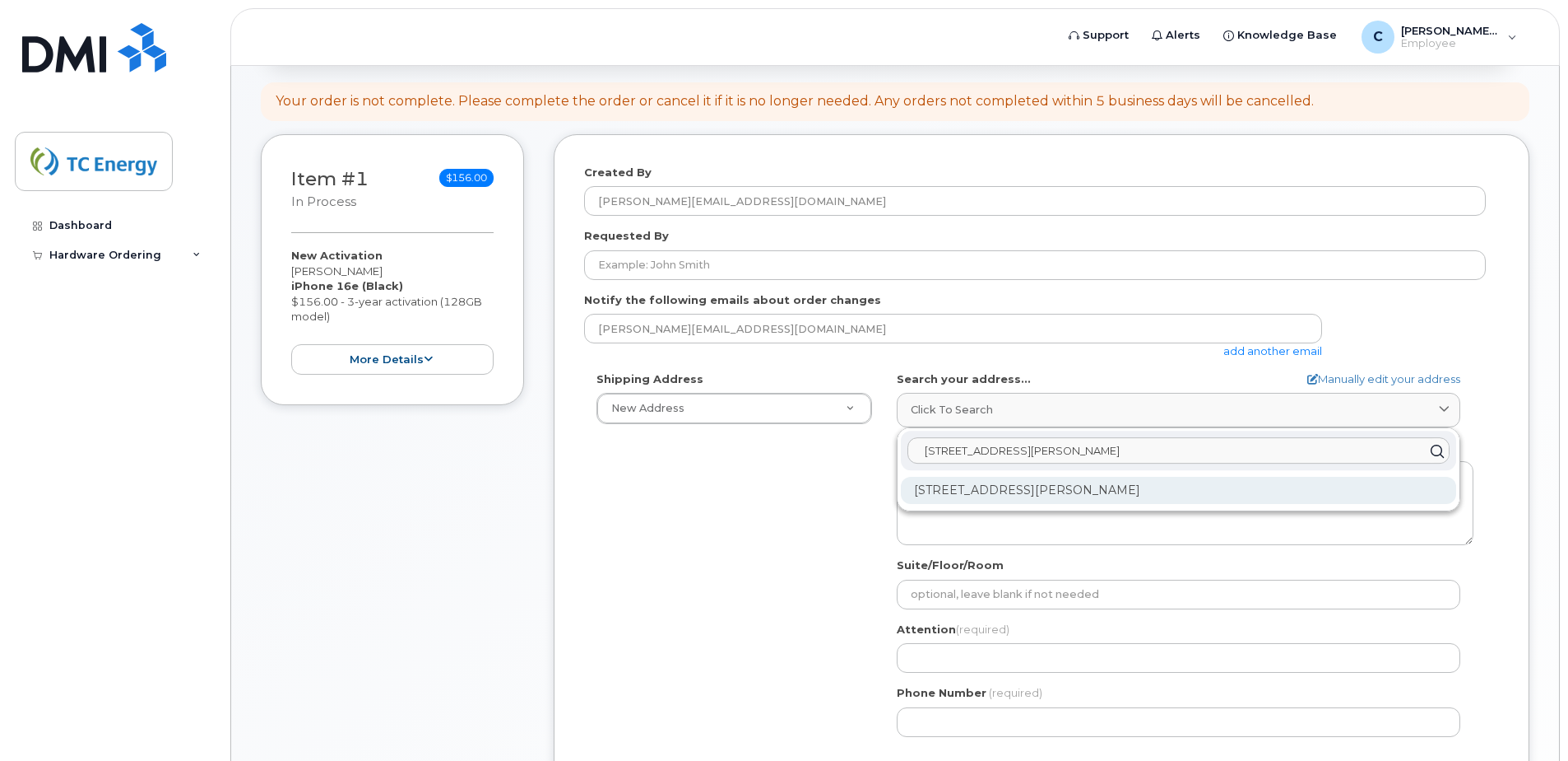
type input "47 gough road"
click at [1038, 493] on div "47 Gough Rd Kapuskasing ON P5N 2X7" at bounding box center [1179, 489] width 556 height 27
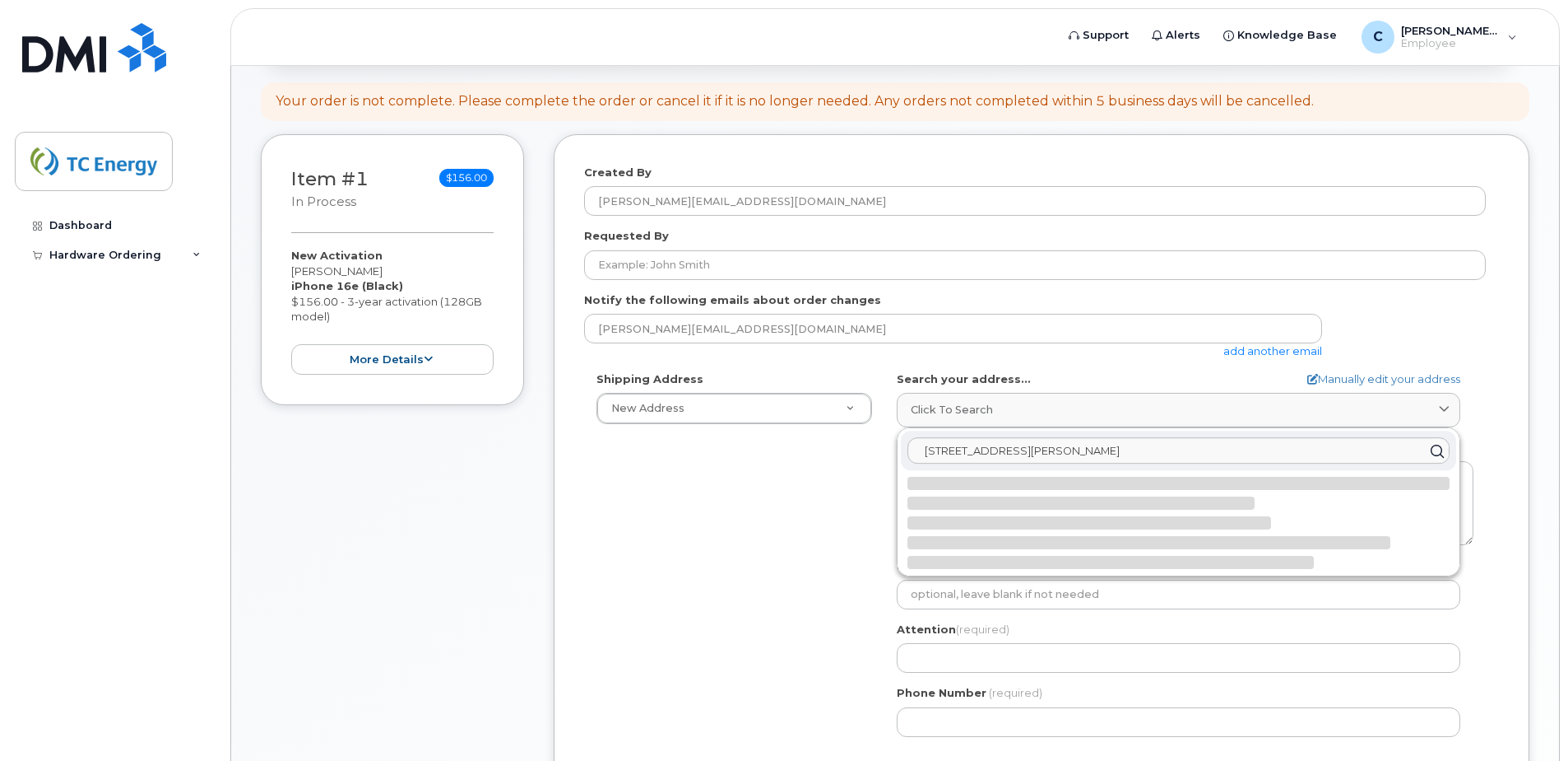
select select
type textarea "47 Gough Rd KAPUSKASING ON P5N 2X7 CANADA"
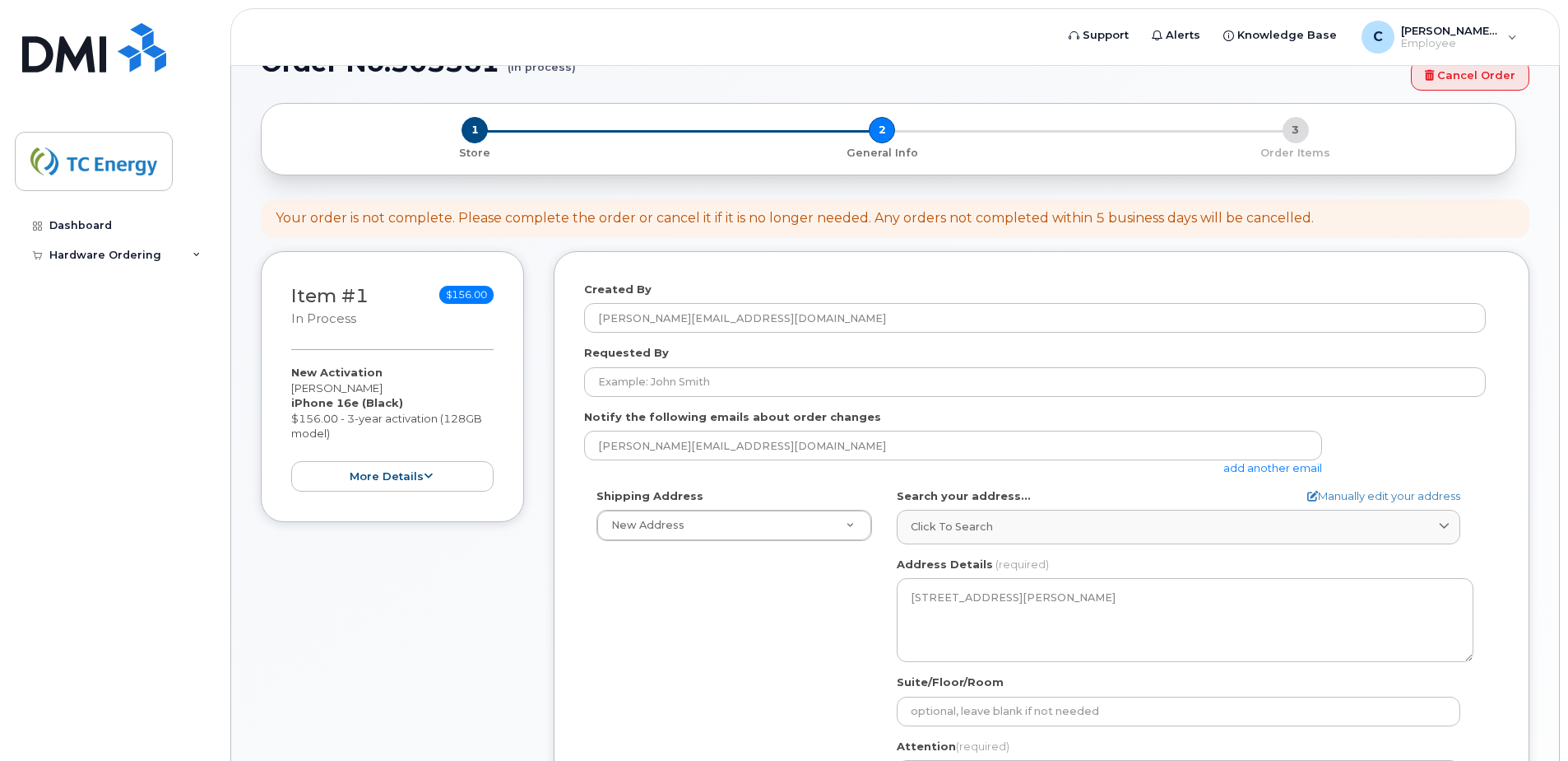
scroll to position [0, 0]
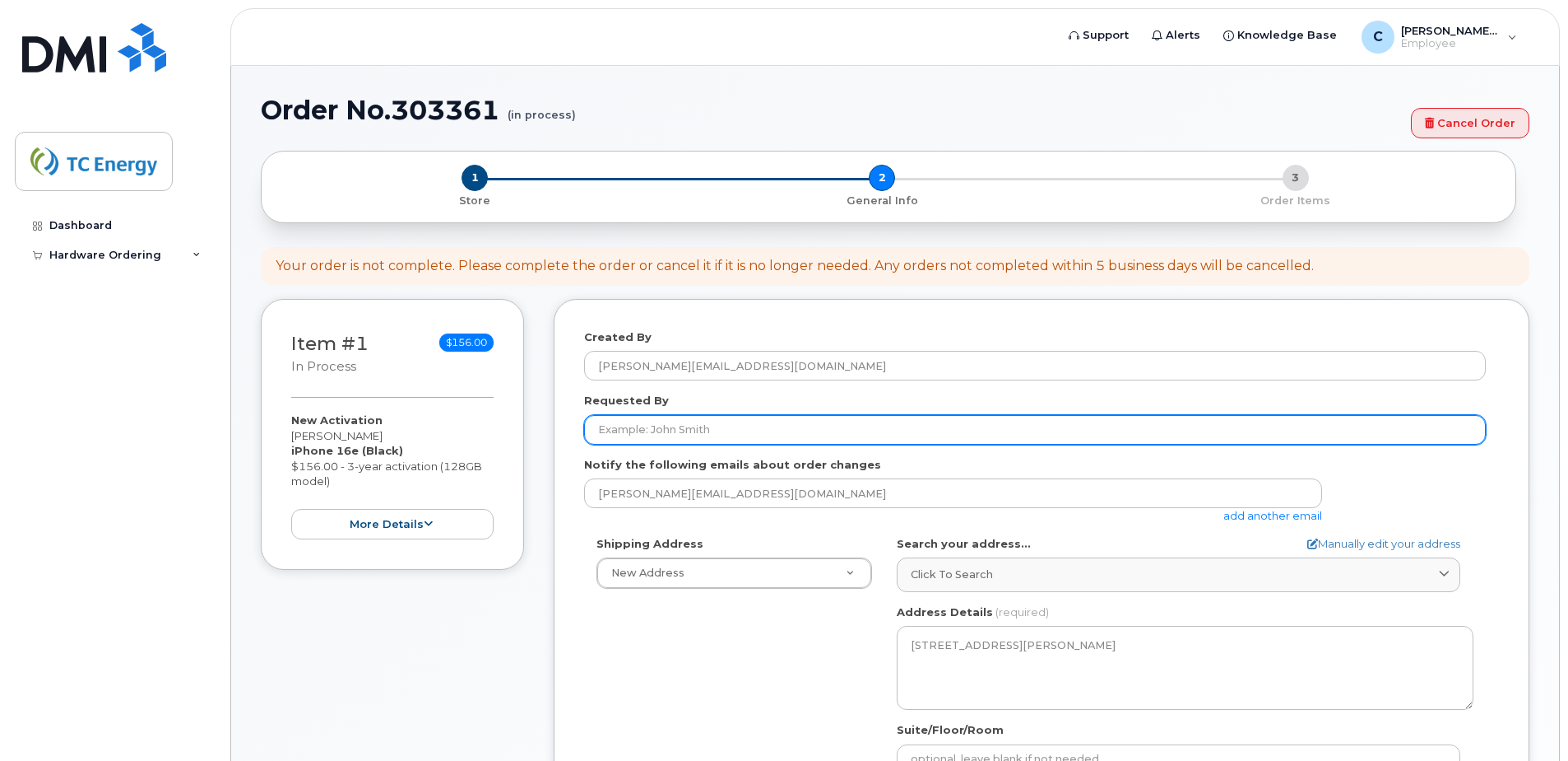
click at [679, 432] on input "Requested By" at bounding box center [1035, 430] width 901 height 30
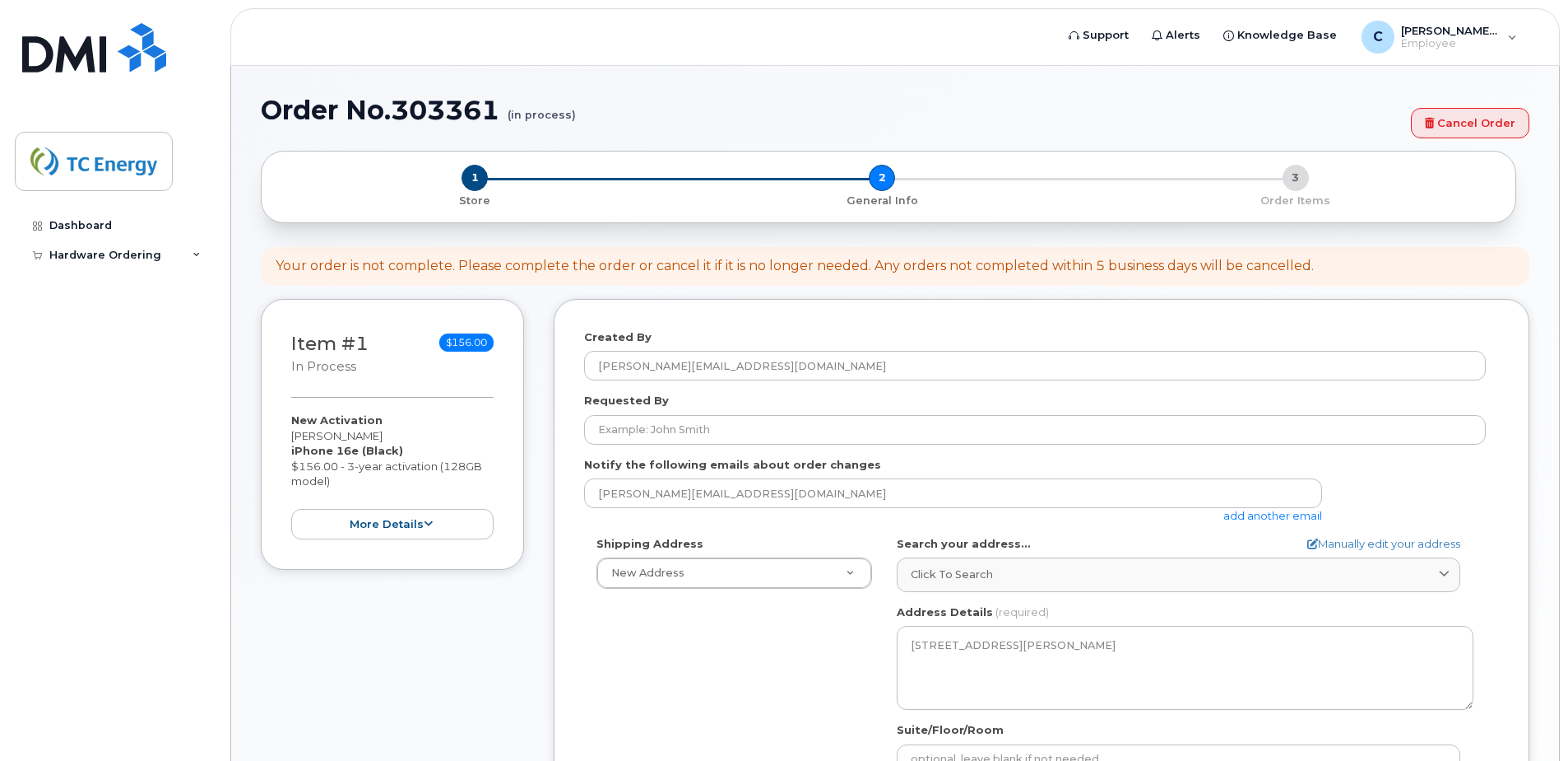
click at [532, 290] on div "× Share This Order If you want to allow others to create or edit orders, share …" at bounding box center [895, 744] width 1268 height 1188
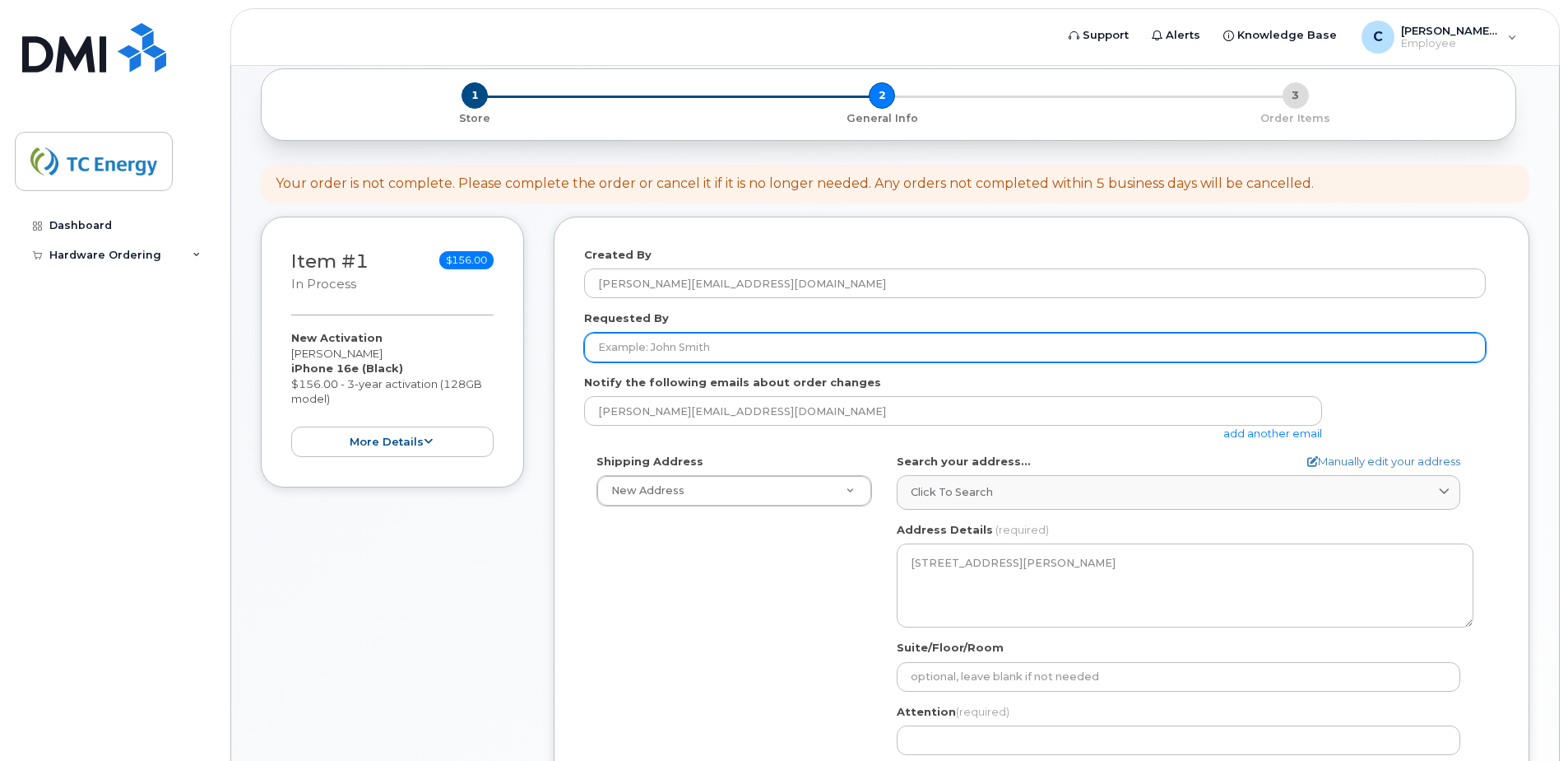
click at [623, 339] on input "Requested By" at bounding box center [1035, 348] width 901 height 30
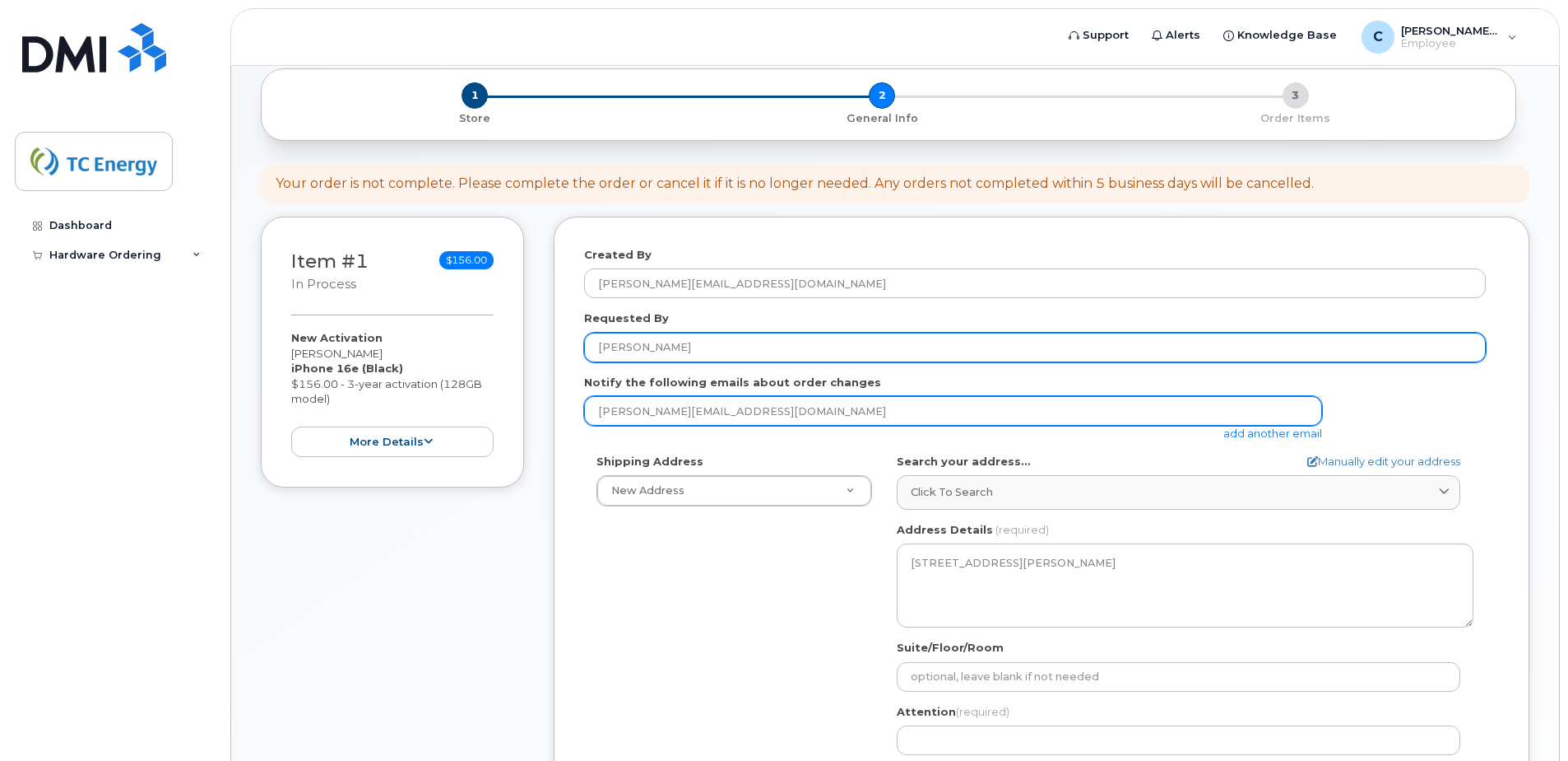
type input "Chris Martin"
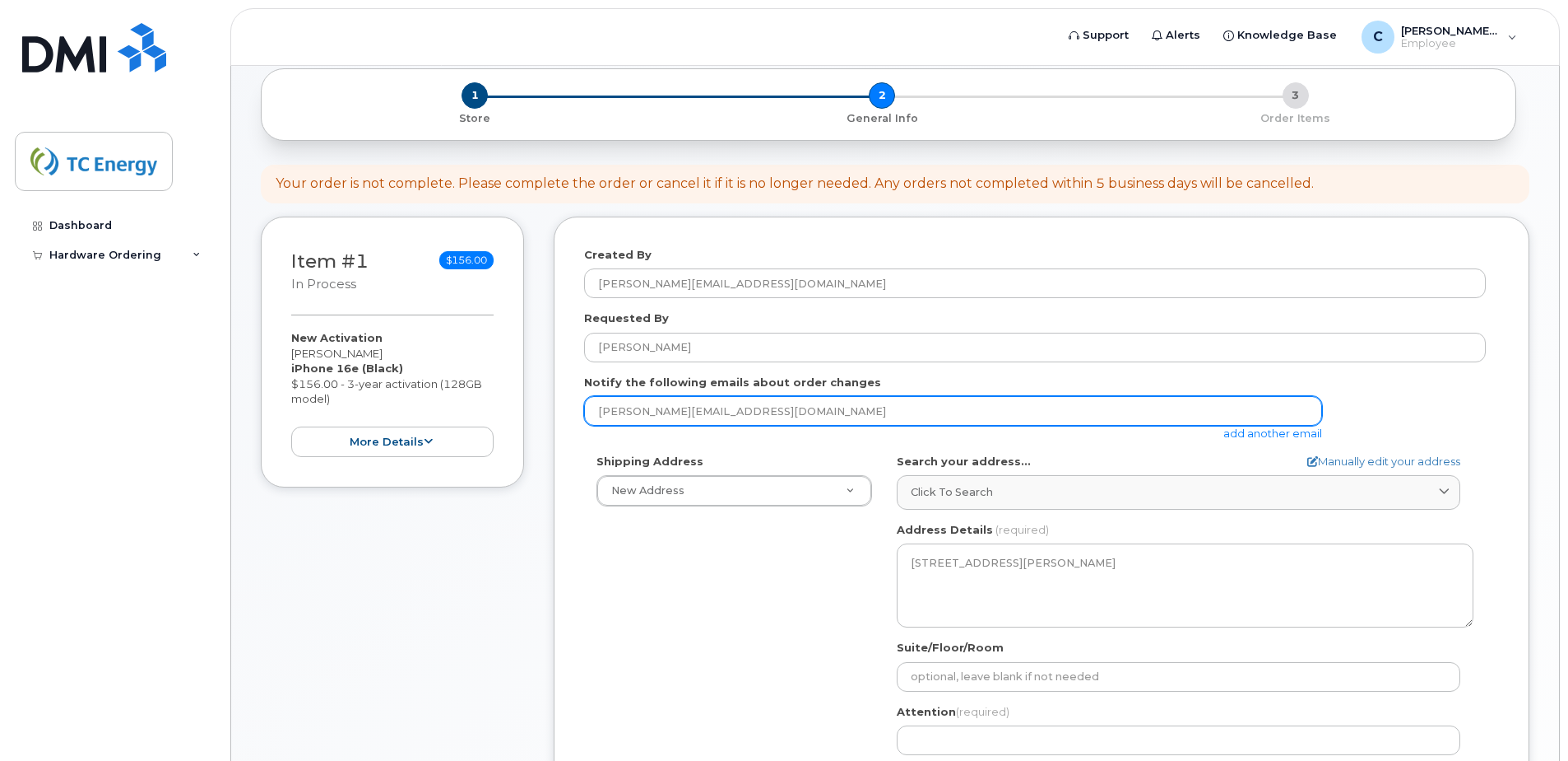
drag, startPoint x: 681, startPoint y: 410, endPoint x: 477, endPoint y: 395, distance: 204.6
click at [477, 395] on div "Item #1 in process $156.00 New Activation Chantal Hébert iPhone 16e (Black) $15…" at bounding box center [895, 668] width 1268 height 905
type input "chris_martin@tcenergy.com"
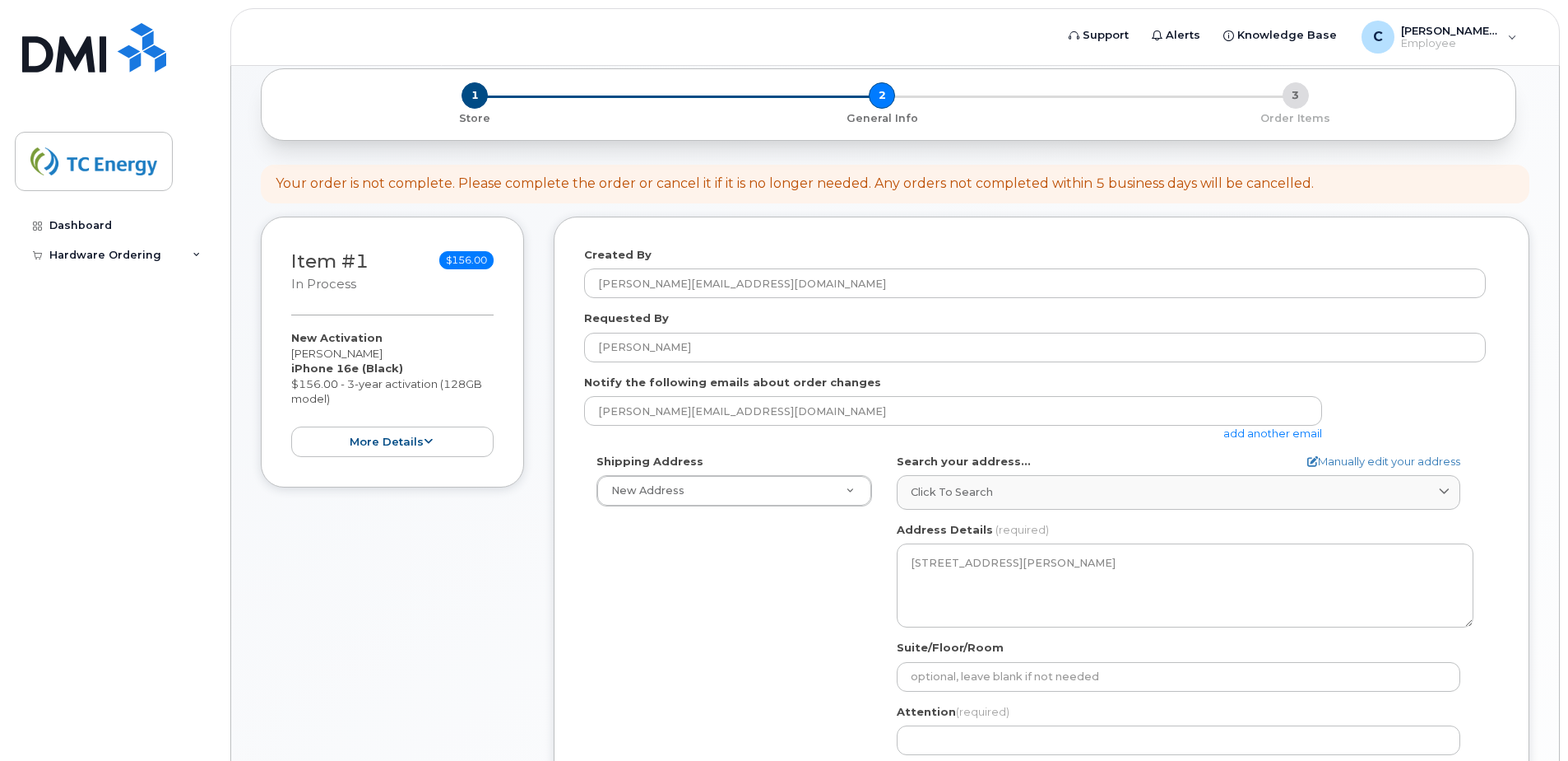
click at [809, 597] on div "Shipping Address New Address New Address Simplex Mobility ON Kapuskasing Search…" at bounding box center [1035, 643] width 901 height 378
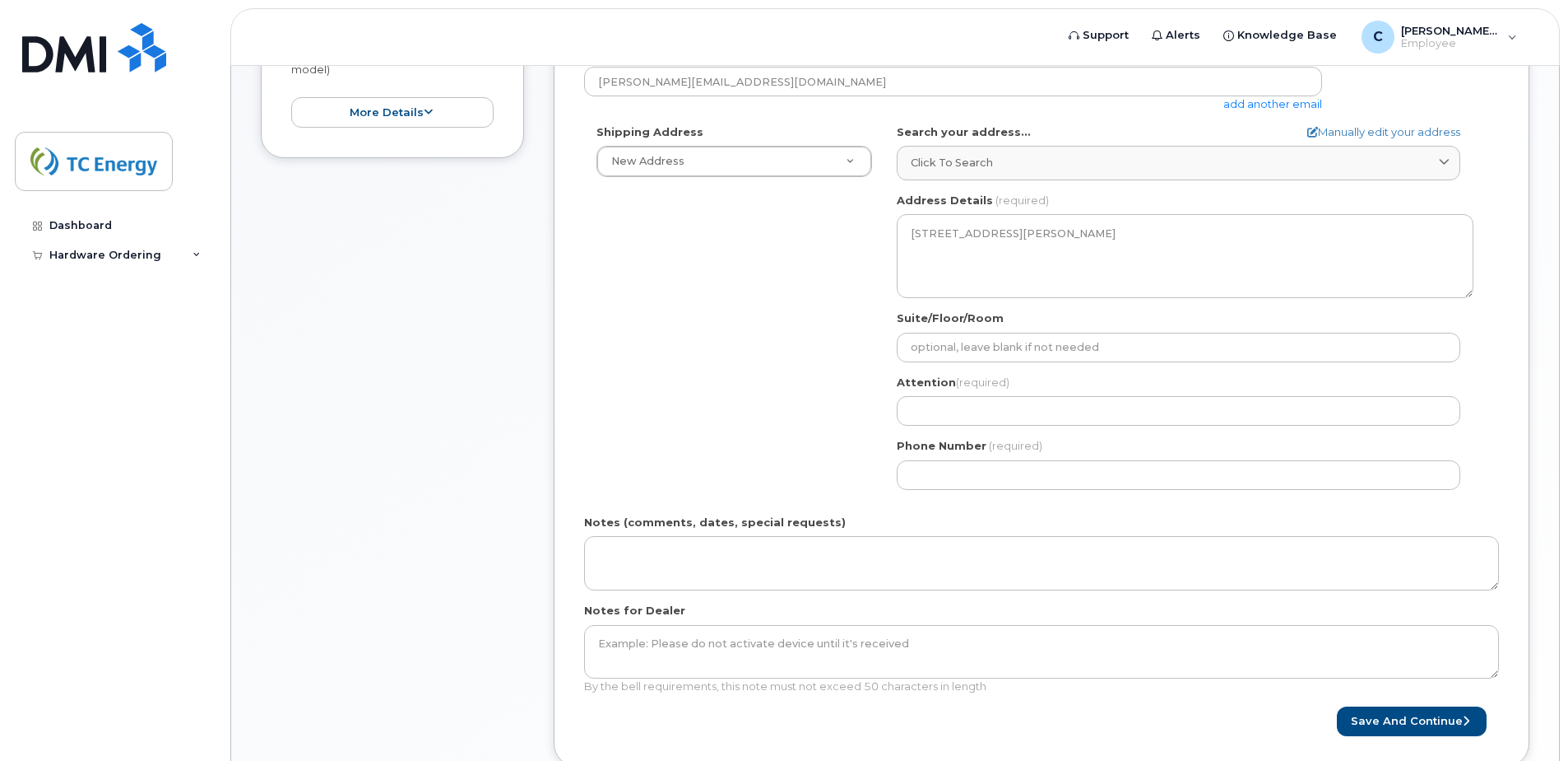
scroll to position [494, 0]
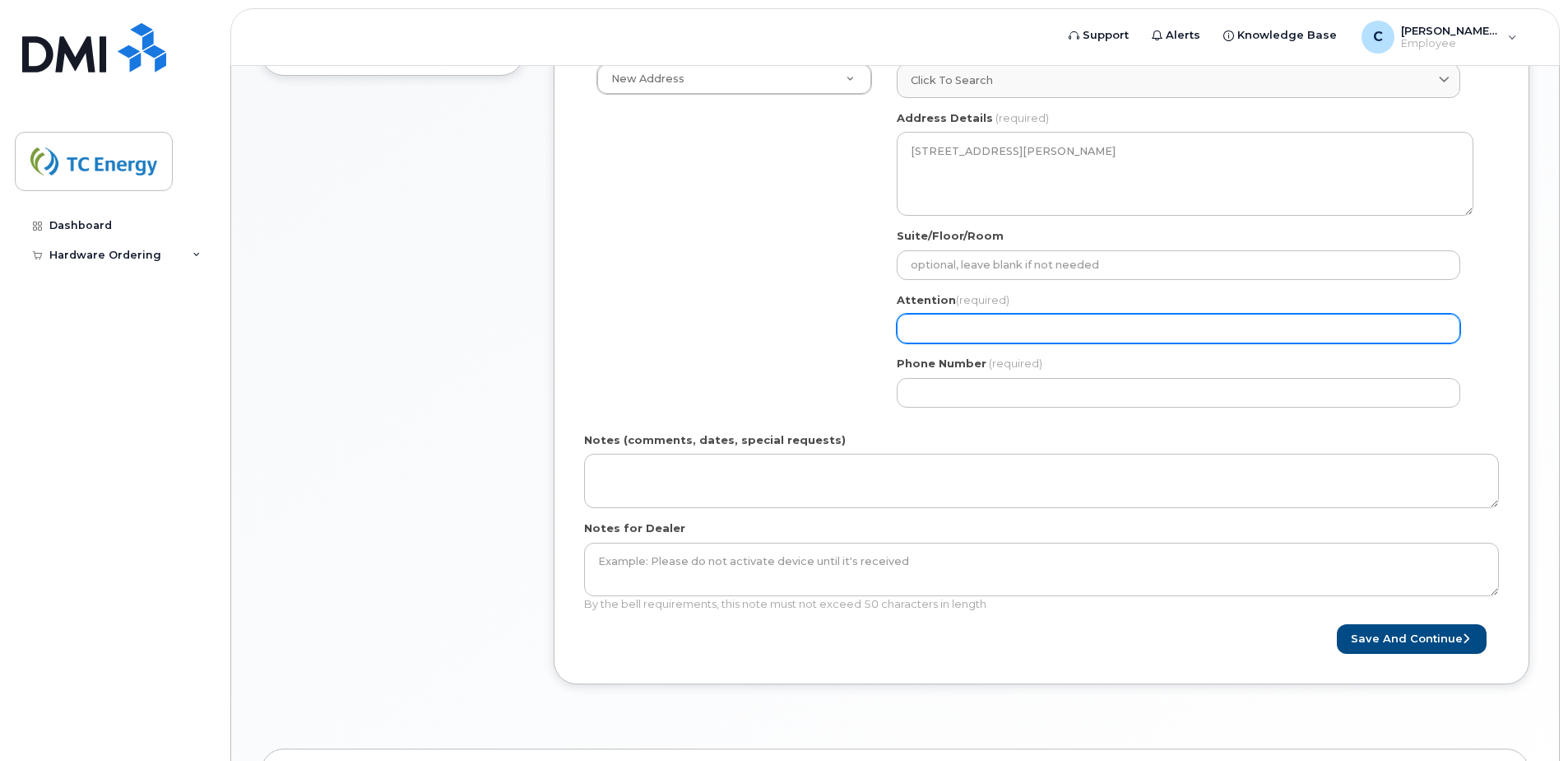
drag, startPoint x: 947, startPoint y: 323, endPoint x: 959, endPoint y: 318, distance: 13.0
click at [947, 323] on input "Attention (required)" at bounding box center [1178, 329] width 563 height 30
select select
type input "C"
select select
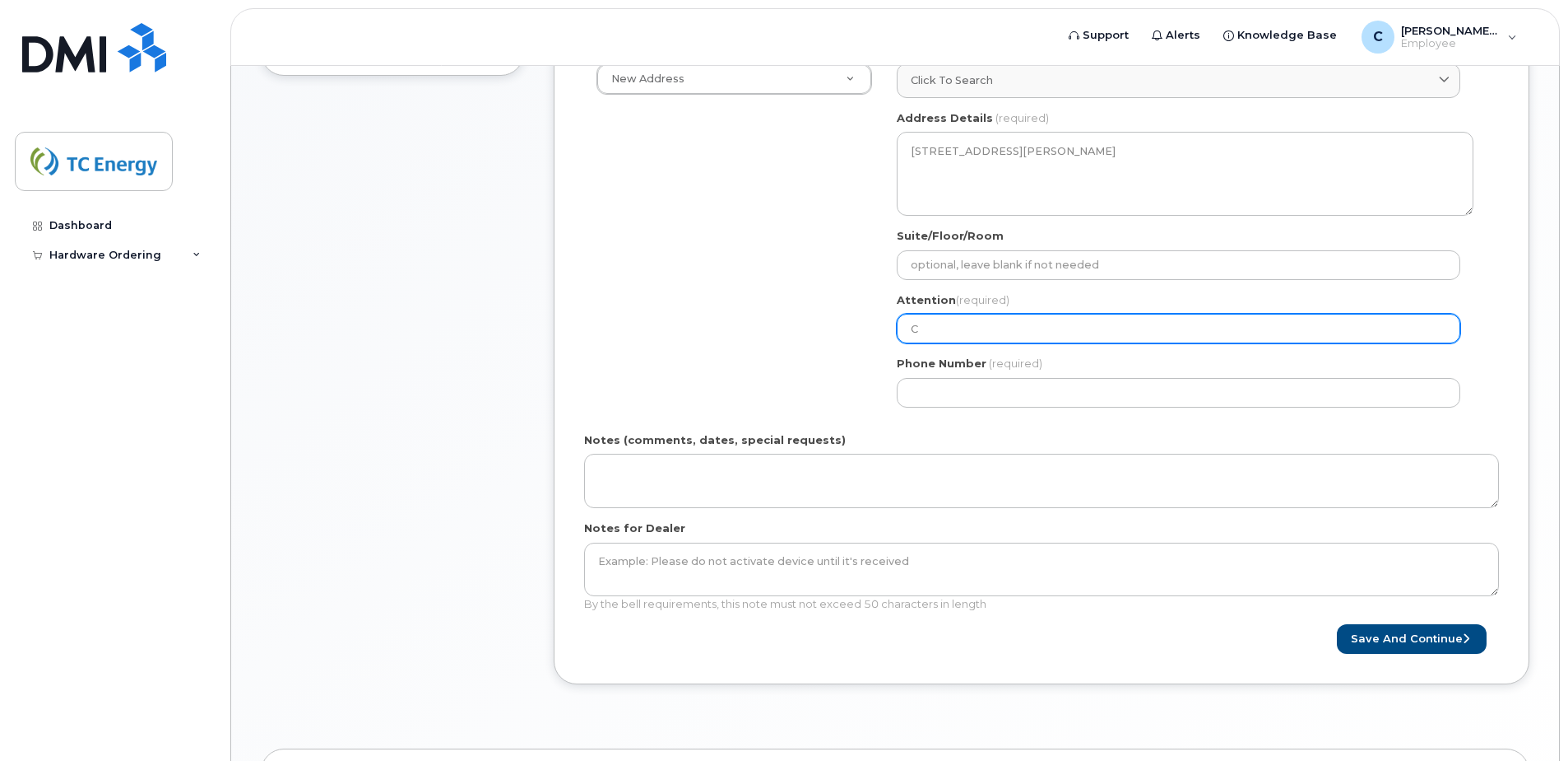
type input "Ch"
select select
type input "Chr"
select select
type input "Chri"
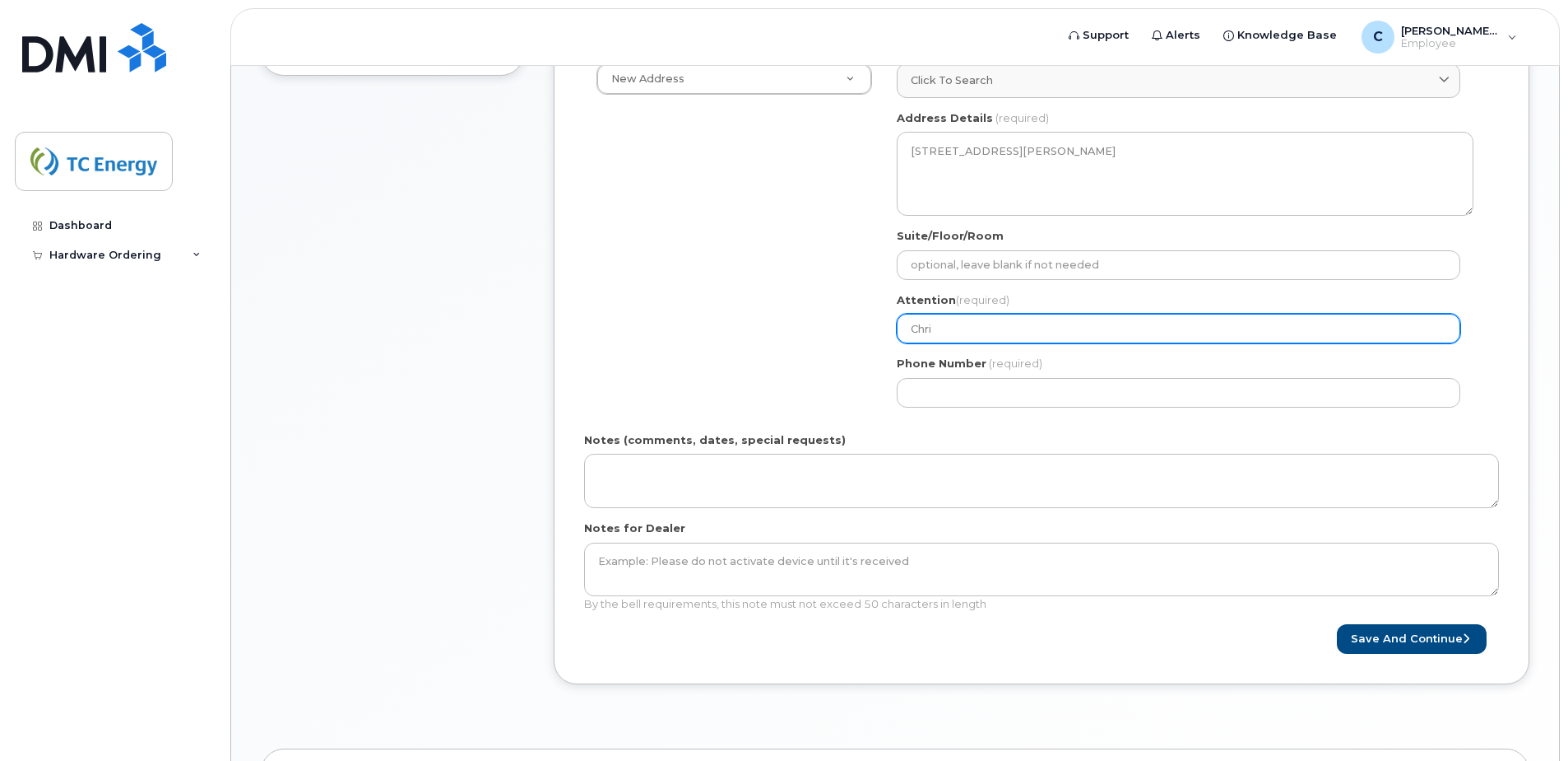
select select
type input "Chris"
select select
type input "Chris m"
select select
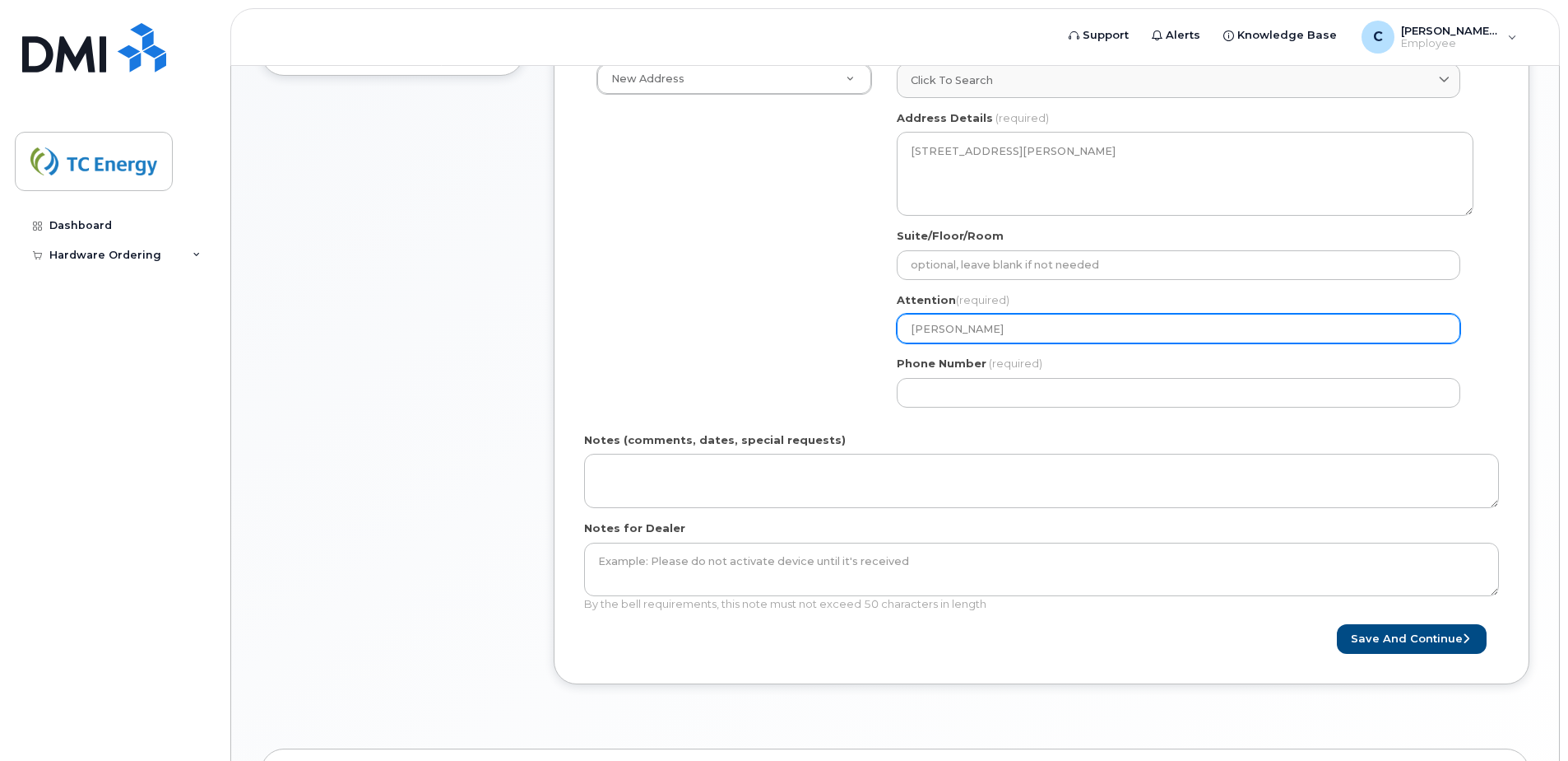
type input "Chris ma"
select select
type input "Chris m"
select select
type input "Chris"
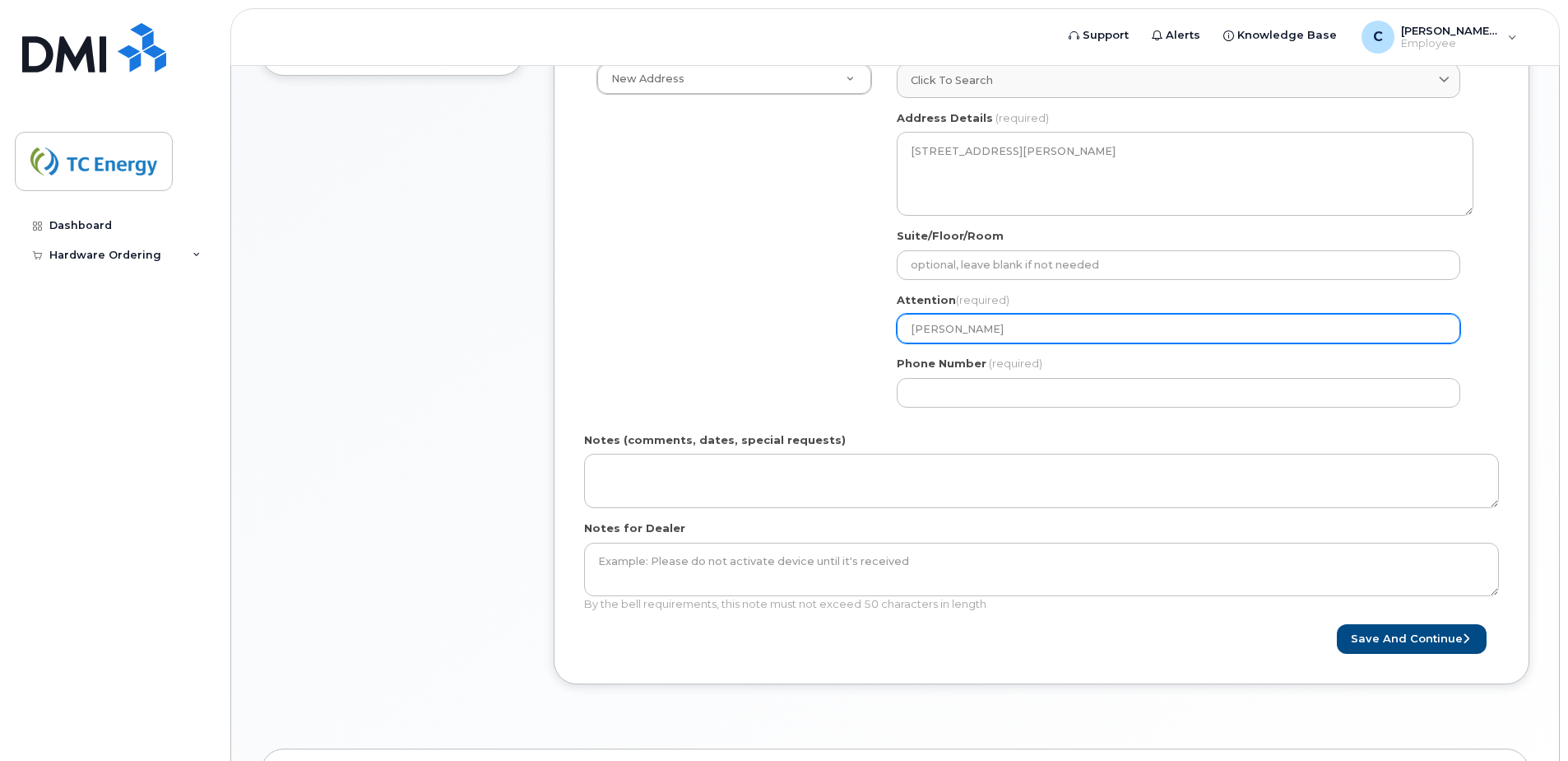
select select
type input "Chris M"
select select
type input "Chris Ma"
select select
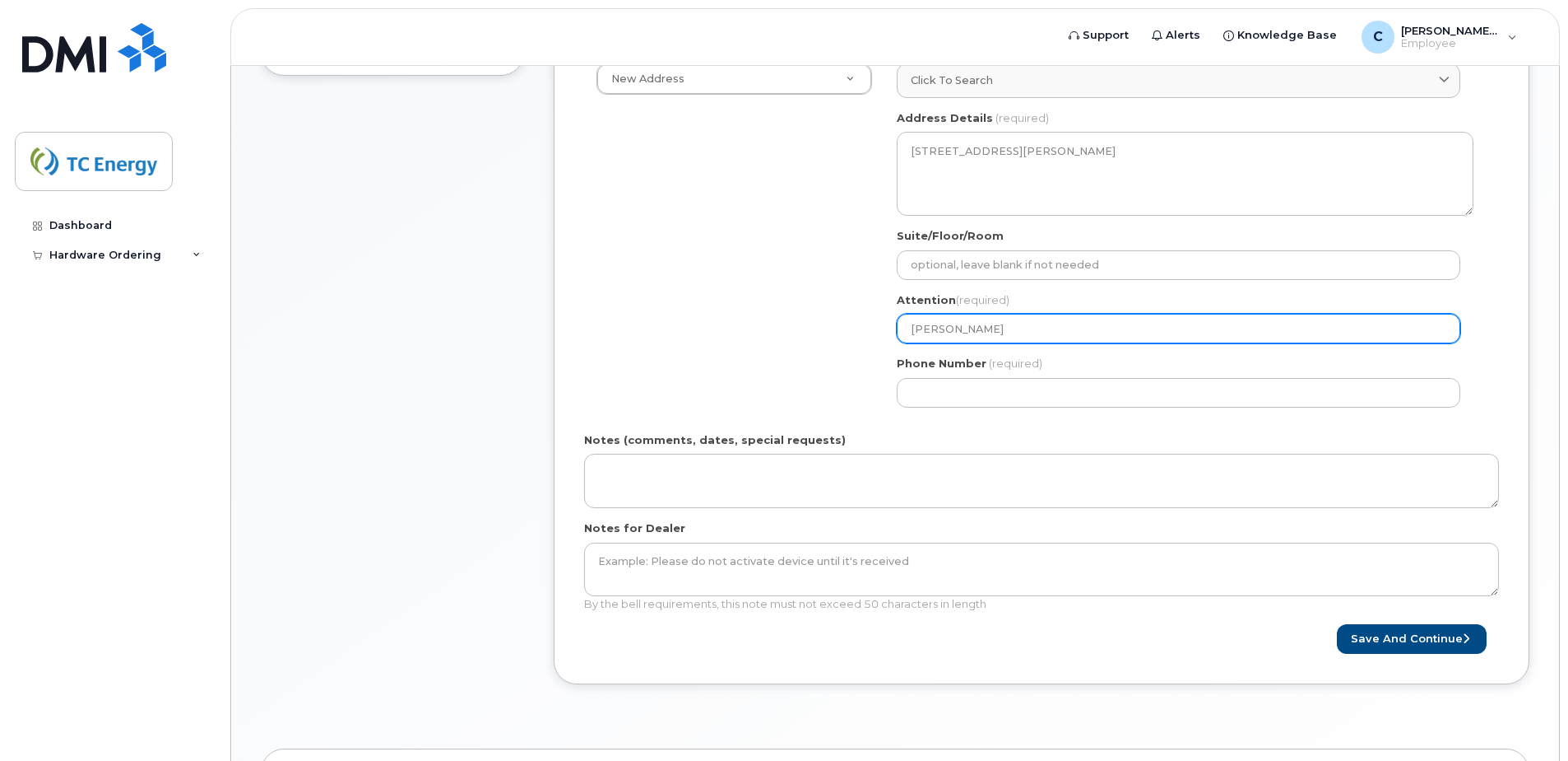
type input "Chris Mar"
select select
type input "Chris Mart"
select select
type input "Chris Marti"
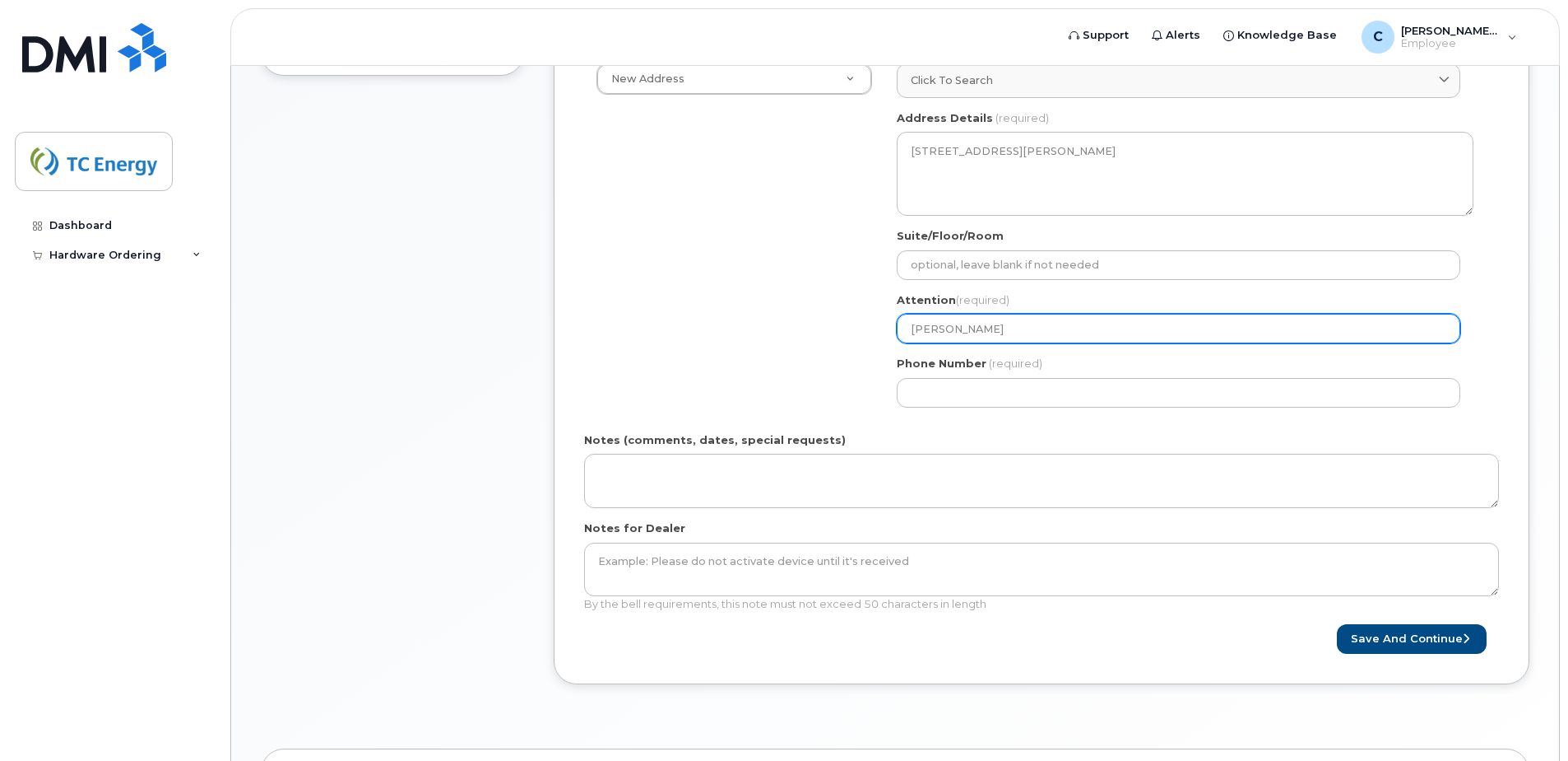
select select
type input "Chris Martin"
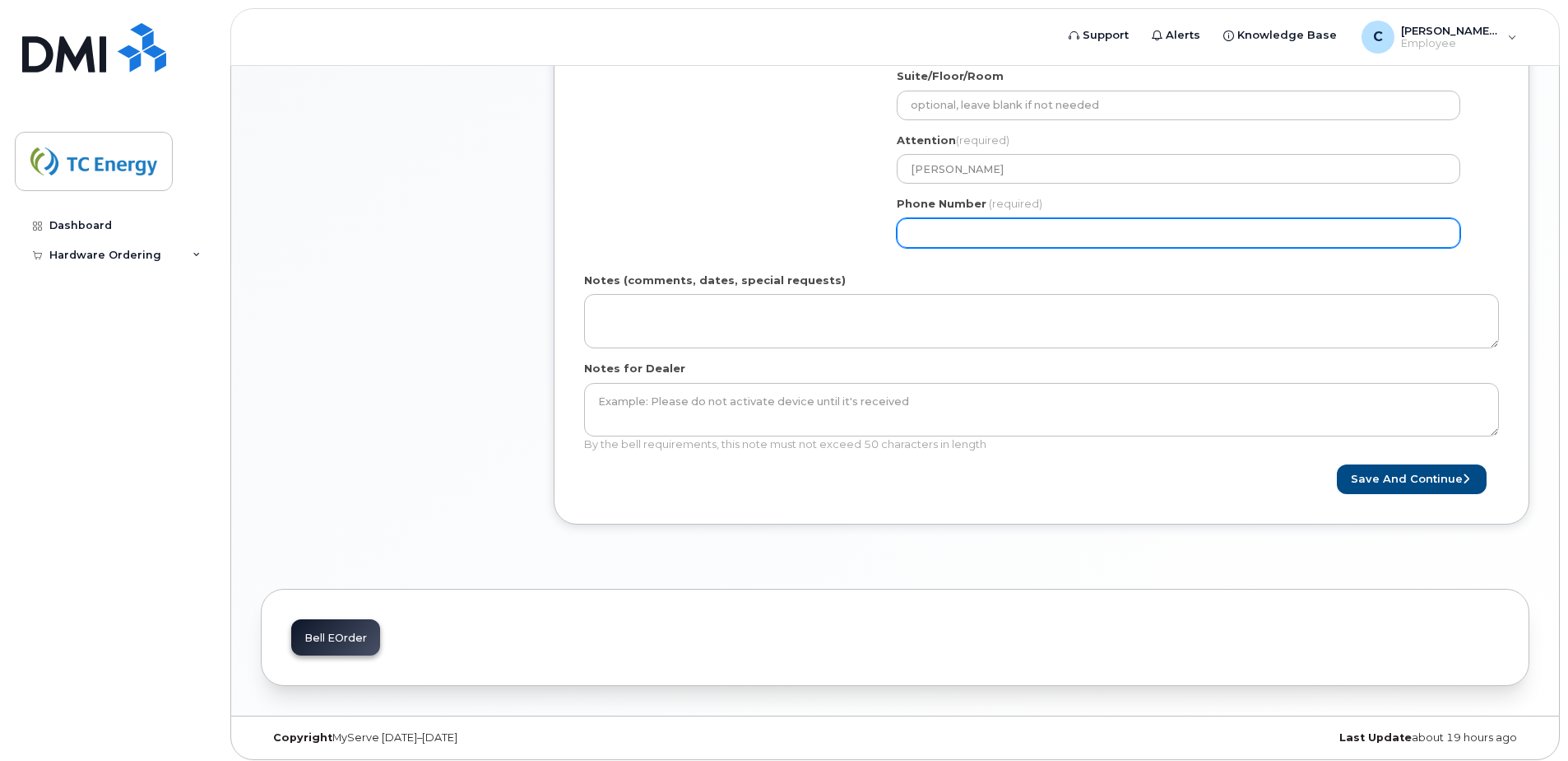
scroll to position [0, 0]
